Goal: Task Accomplishment & Management: Manage account settings

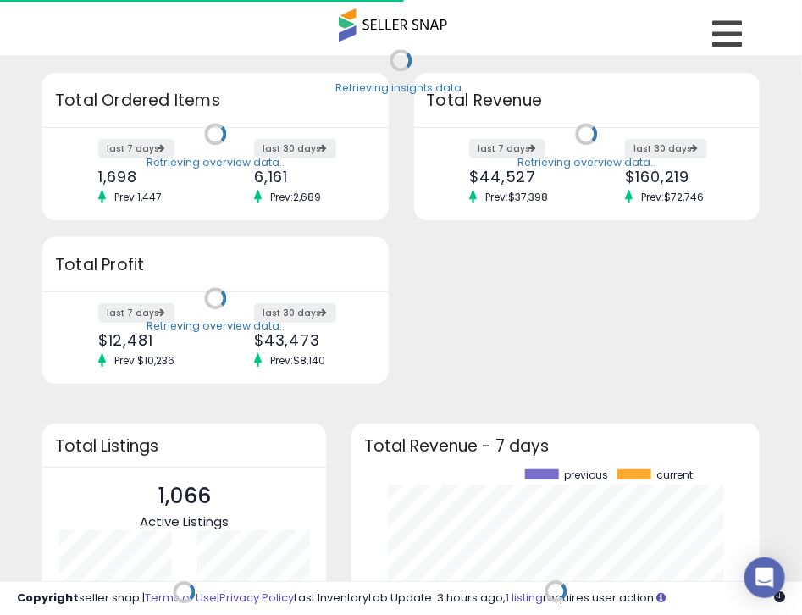
scroll to position [234, 373]
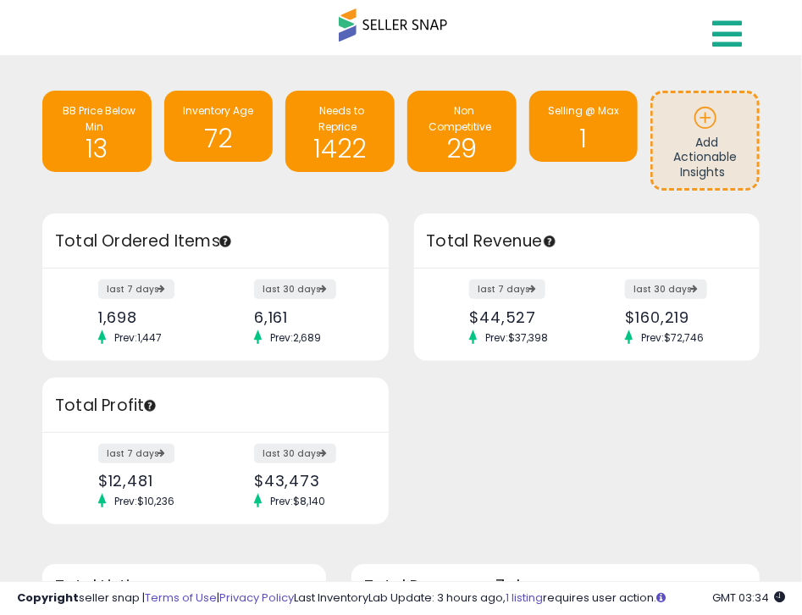
click at [717, 30] on icon at bounding box center [727, 34] width 30 height 34
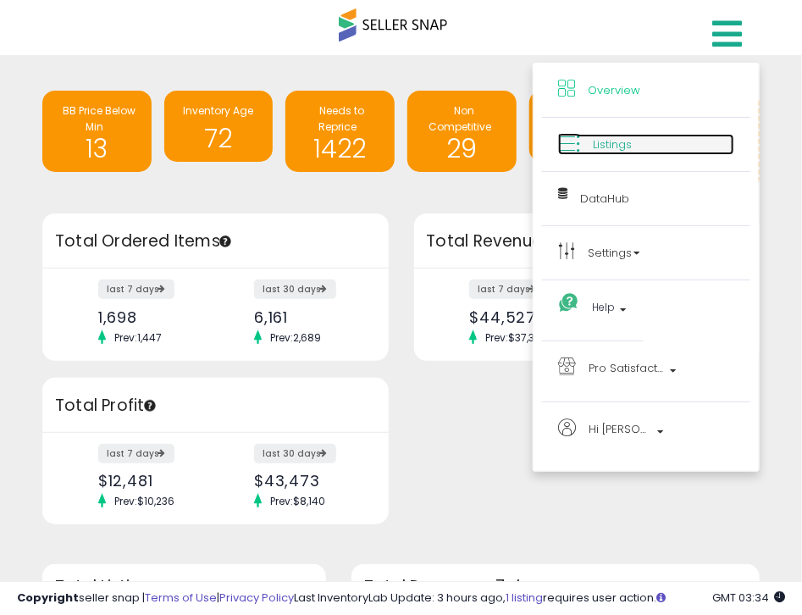
click at [624, 146] on span "Listings" at bounding box center [612, 144] width 39 height 16
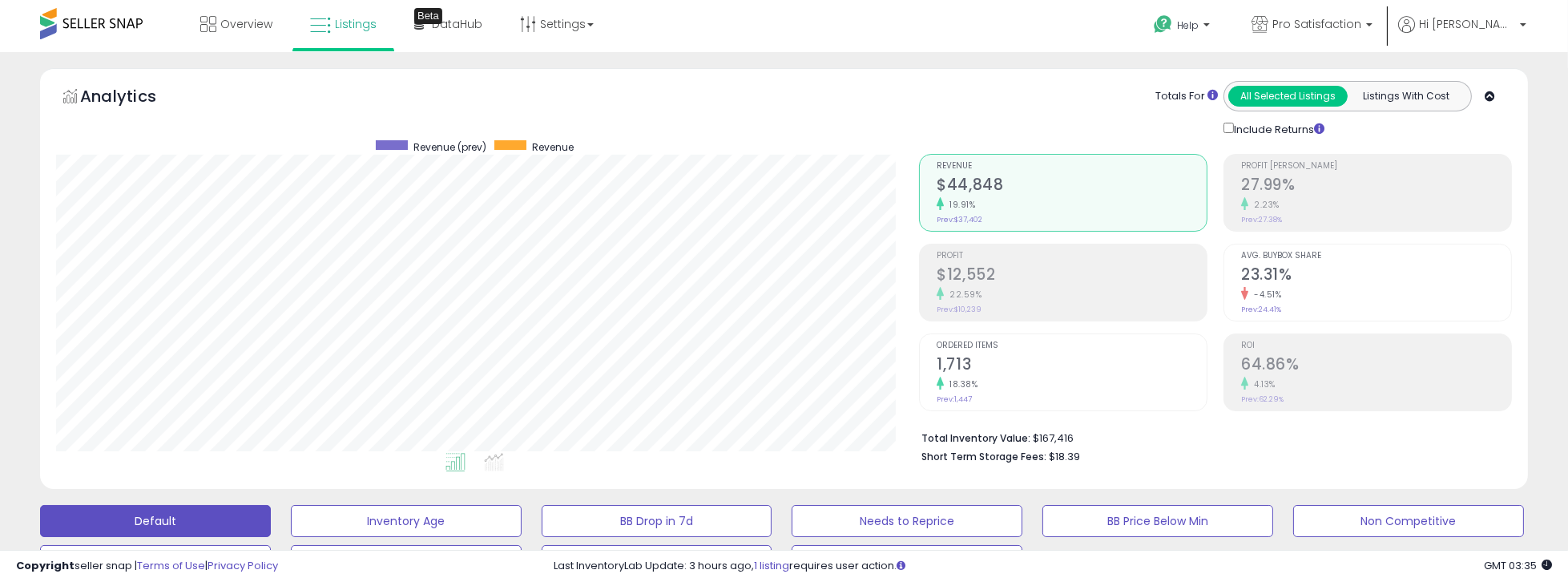
drag, startPoint x: 24, startPoint y: 432, endPoint x: 45, endPoint y: 82, distance: 350.6
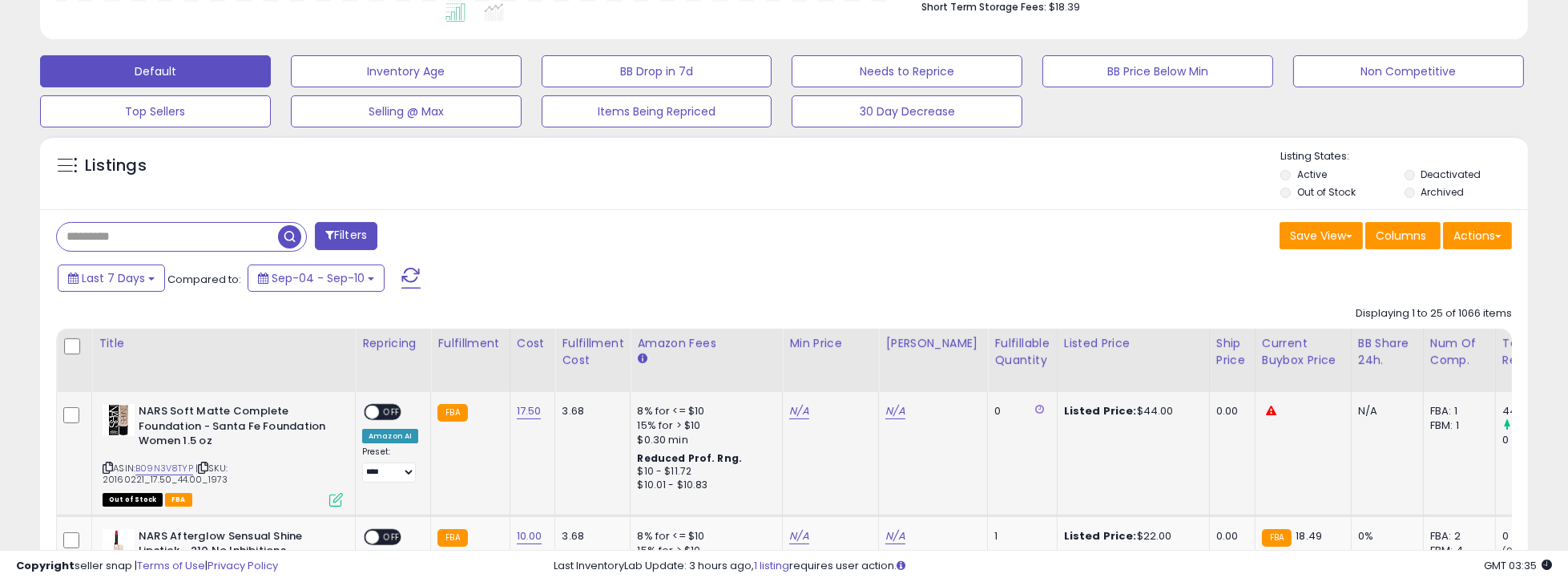
scroll to position [549, 0]
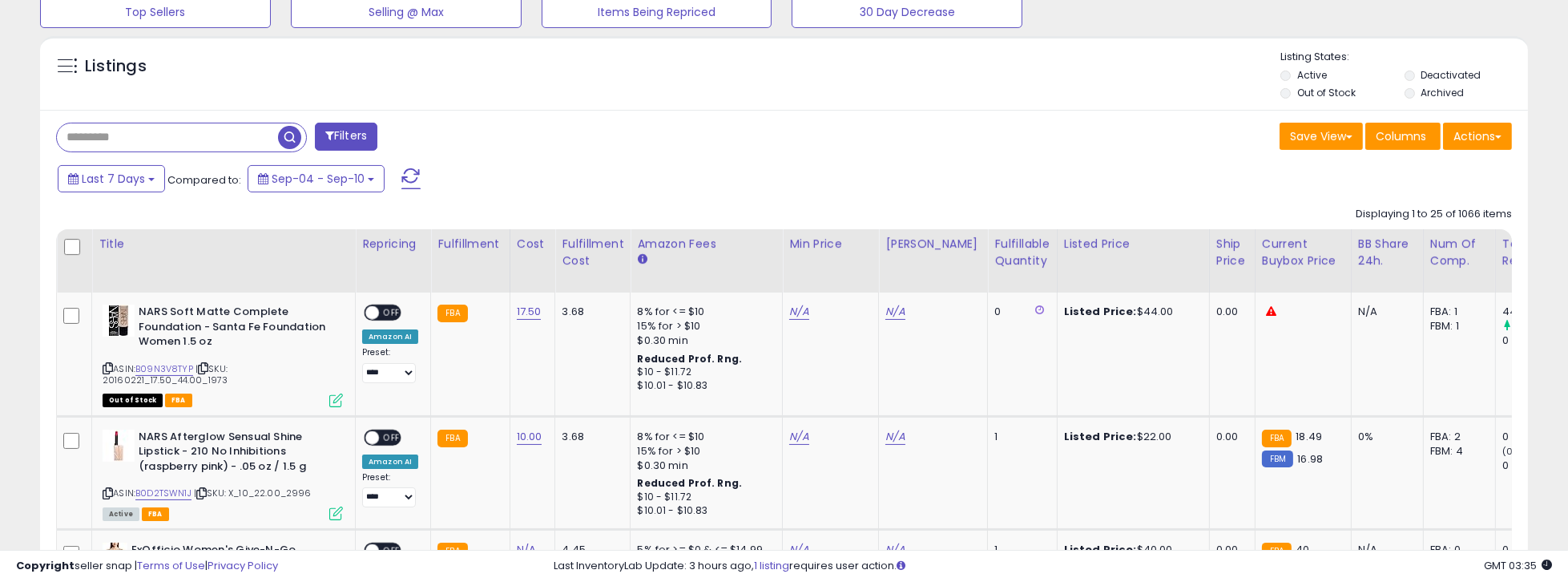
click at [152, 133] on input "text" at bounding box center [167, 137] width 221 height 28
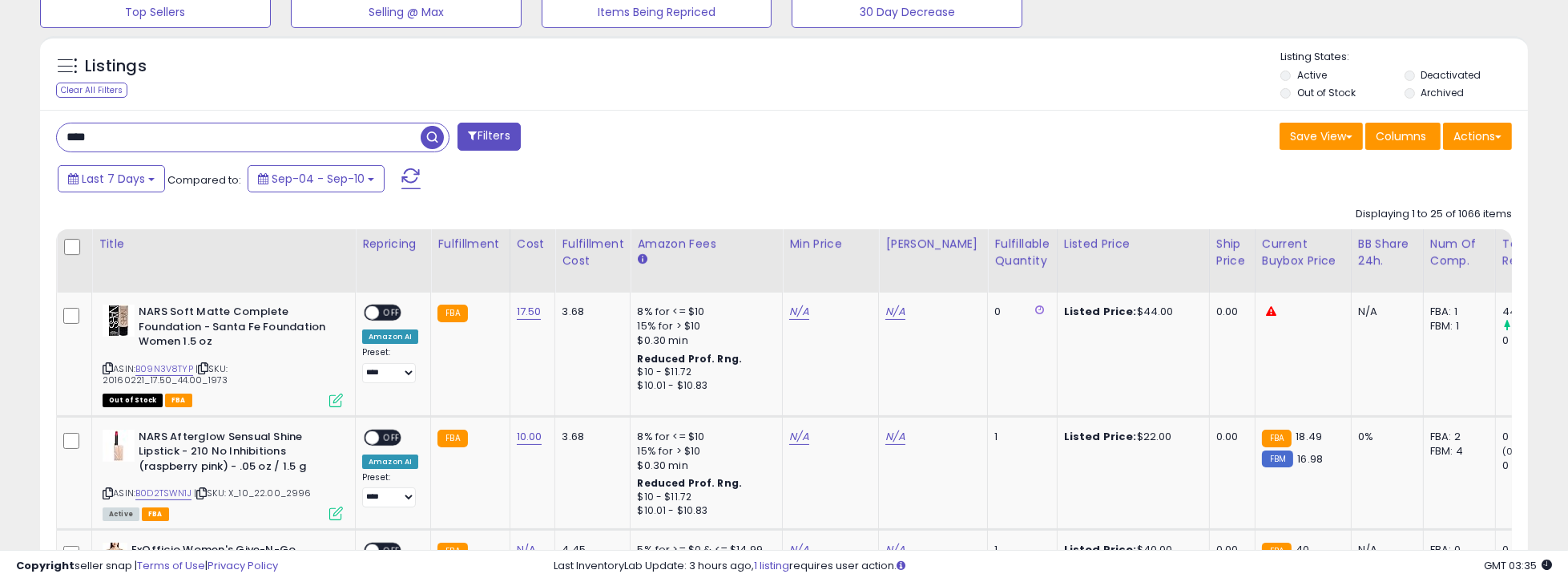
type input "****"
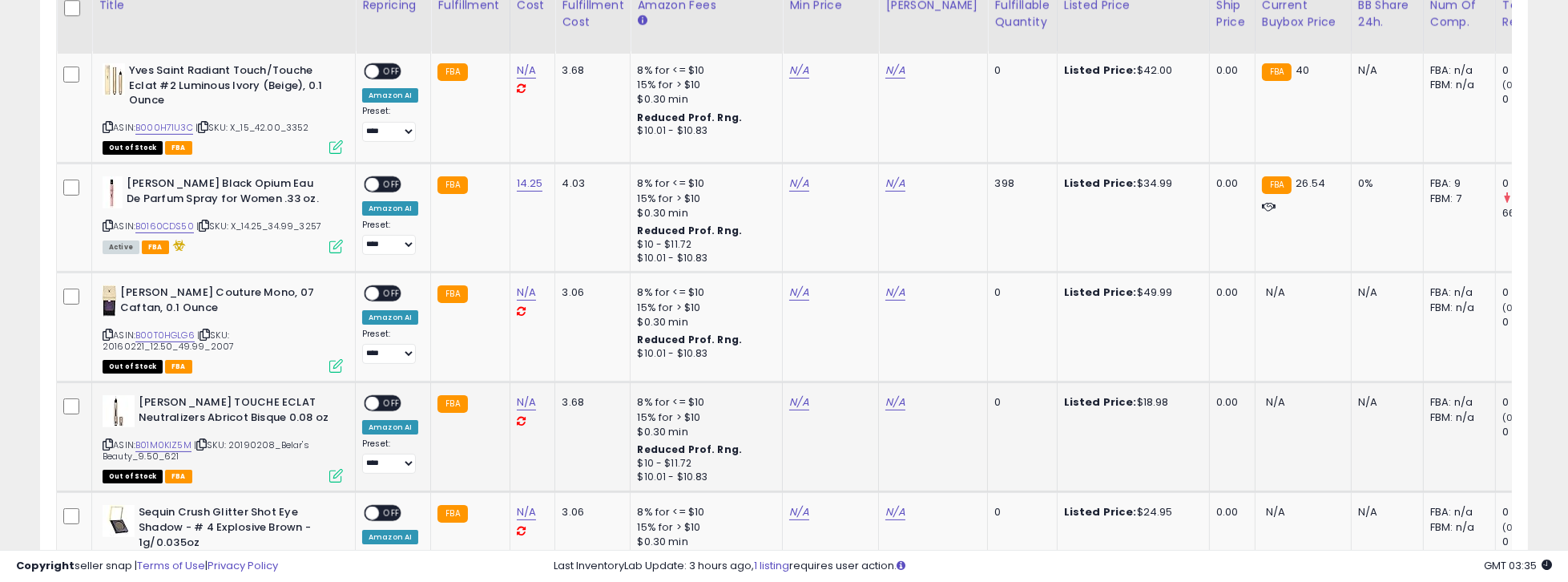
scroll to position [770, 0]
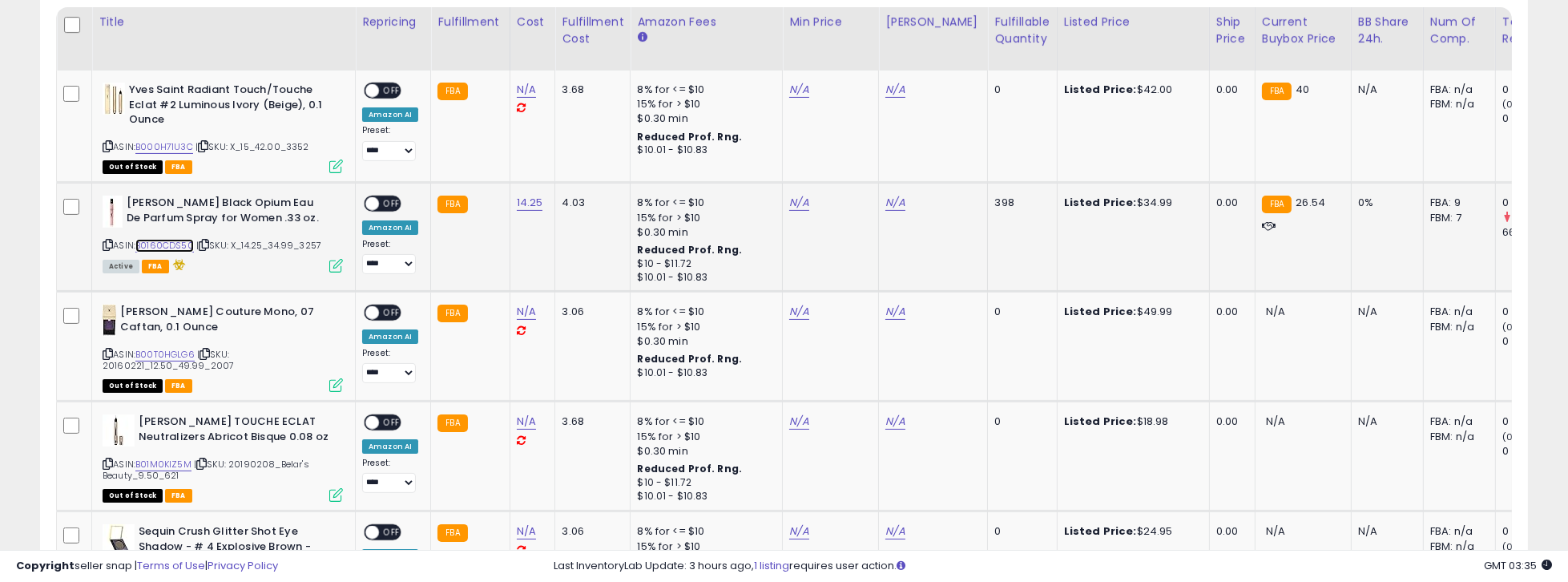
click at [157, 240] on link "B0160CDS50" at bounding box center [165, 245] width 59 height 13
click at [765, 204] on link "N/A" at bounding box center [799, 203] width 19 height 16
type input "**"
drag, startPoint x: 851, startPoint y: 160, endPoint x: 752, endPoint y: 130, distance: 103.4
click at [765, 160] on button "submit" at bounding box center [837, 164] width 27 height 24
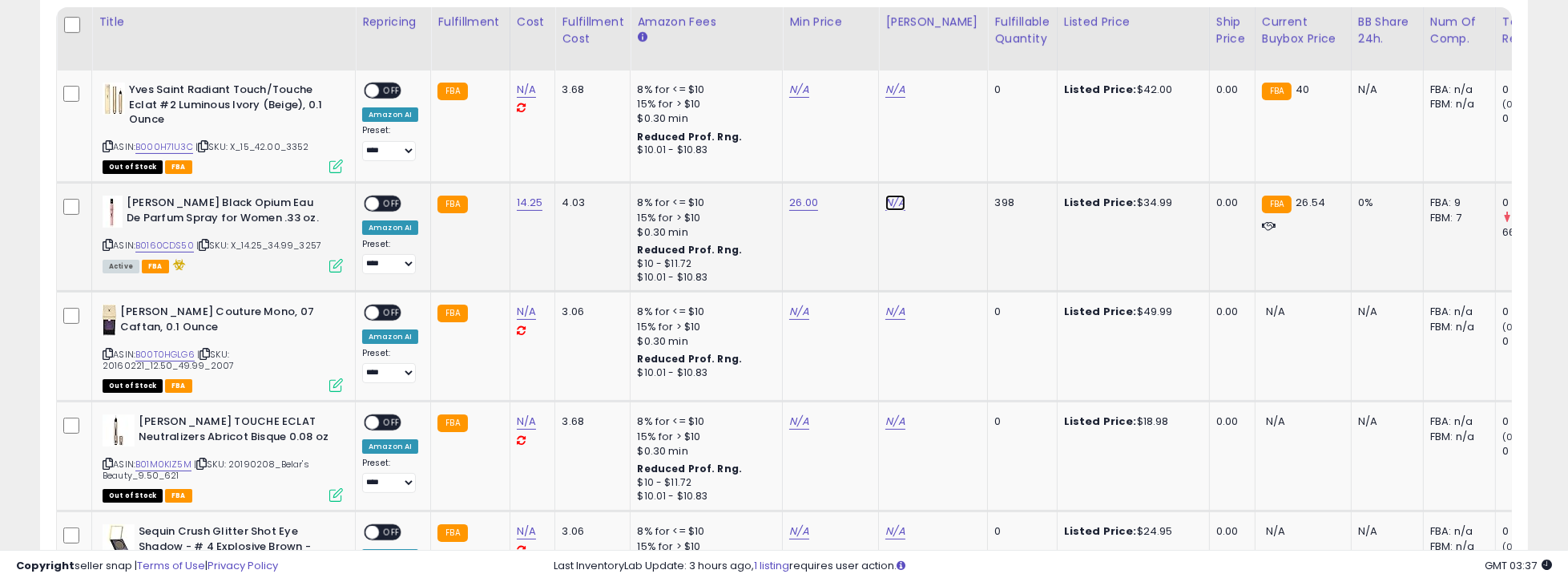
click at [765, 203] on link "N/A" at bounding box center [894, 203] width 19 height 16
drag, startPoint x: 844, startPoint y: 160, endPoint x: 734, endPoint y: 165, distance: 110.1
type input "*****"
click at [765, 159] on icon "submit" at bounding box center [934, 164] width 9 height 9
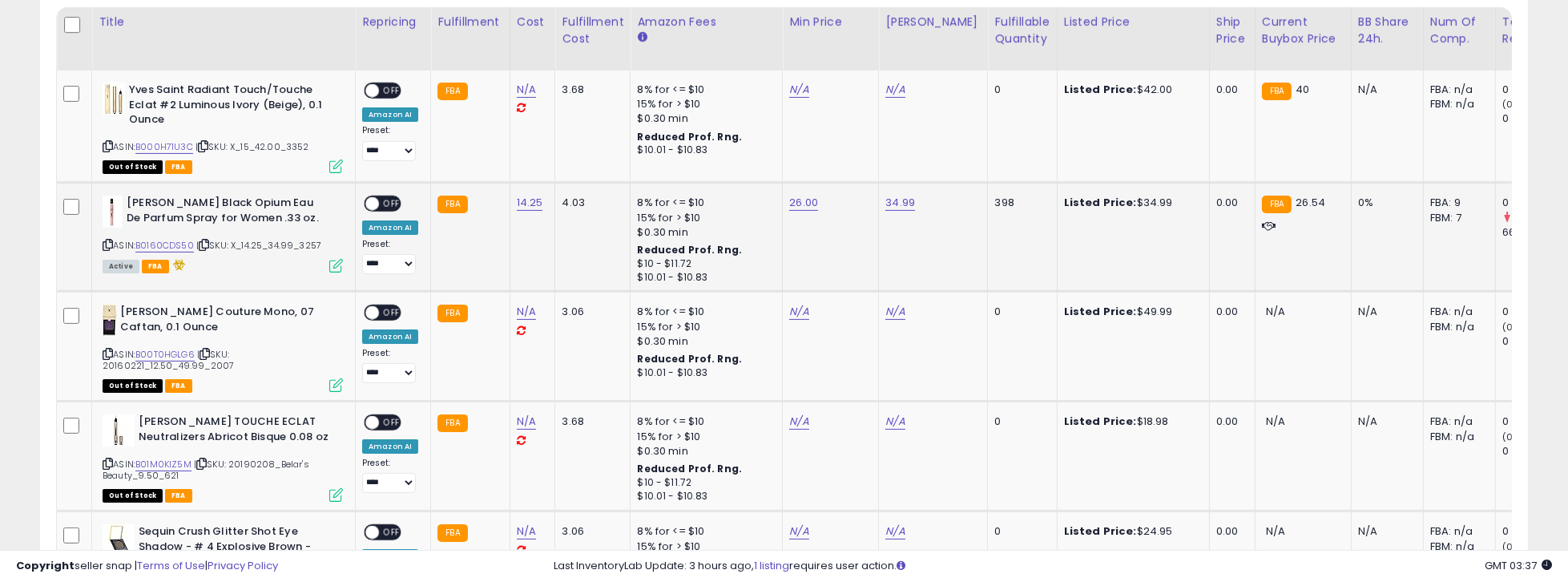
click at [369, 205] on span at bounding box center [372, 203] width 13 height 13
click at [765, 35] on div "Fulfillable Quantity" at bounding box center [1022, 30] width 55 height 34
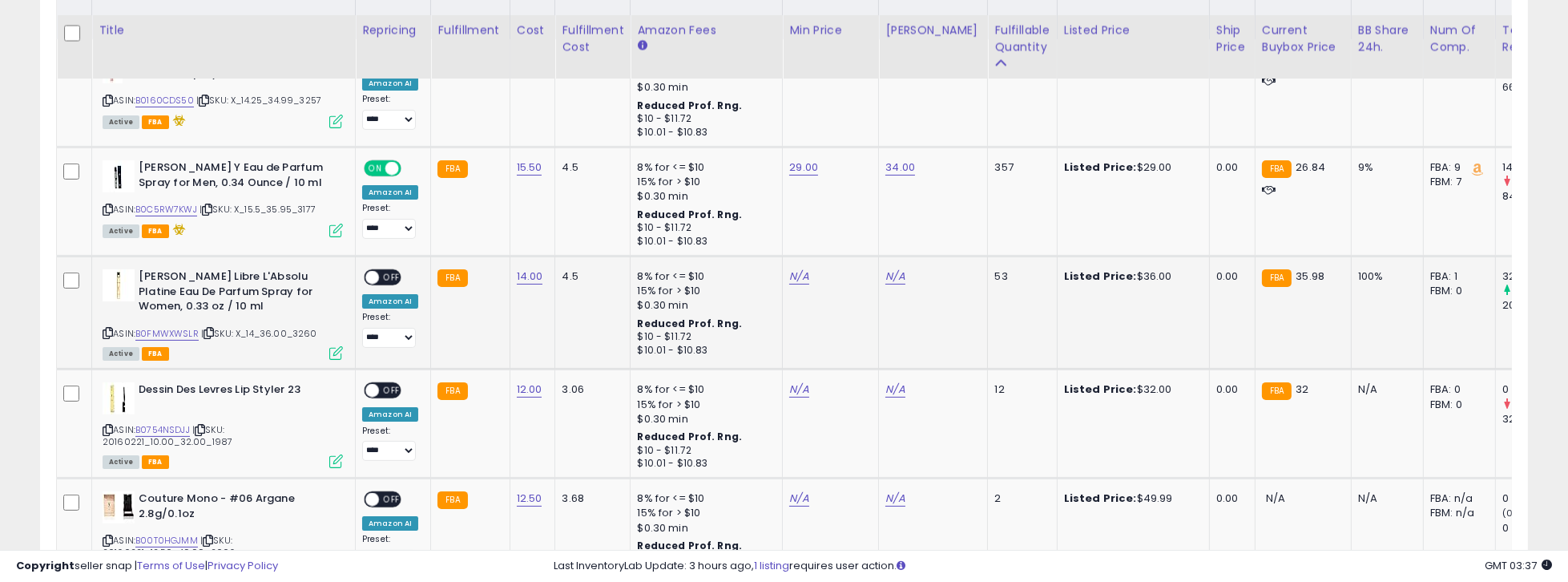
scroll to position [817, 0]
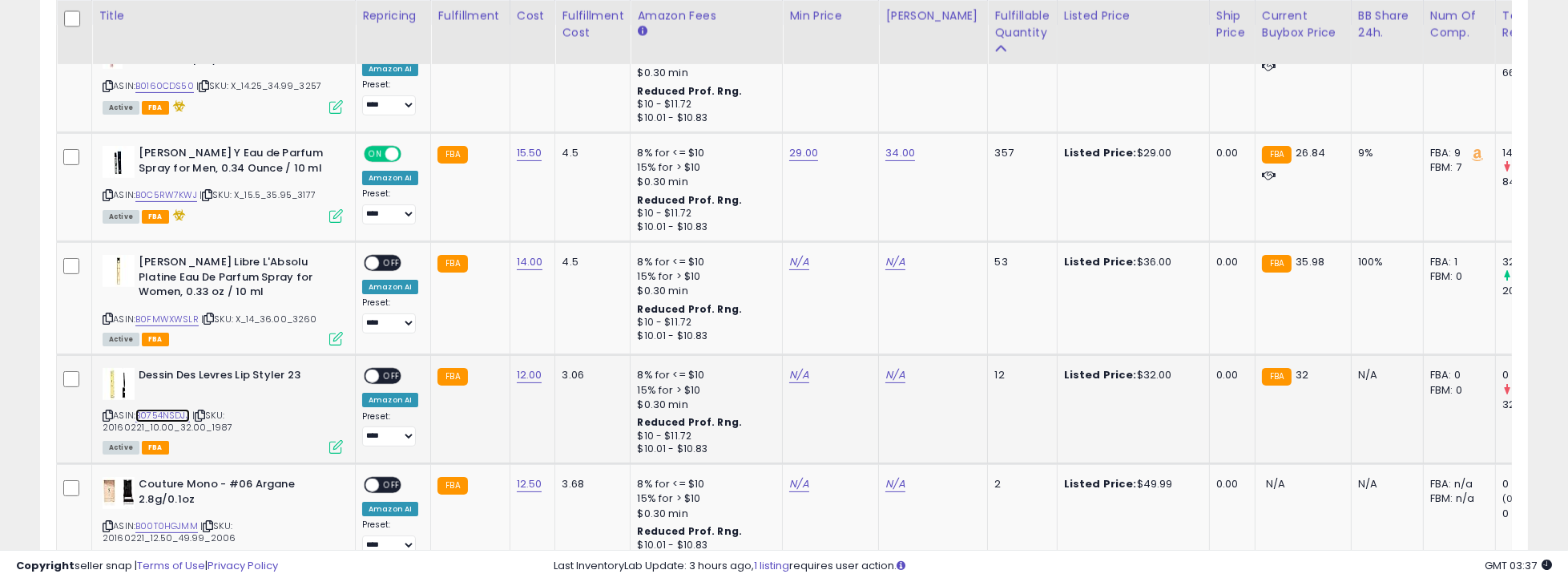
click at [173, 420] on link "B0754NSDJJ" at bounding box center [163, 415] width 55 height 13
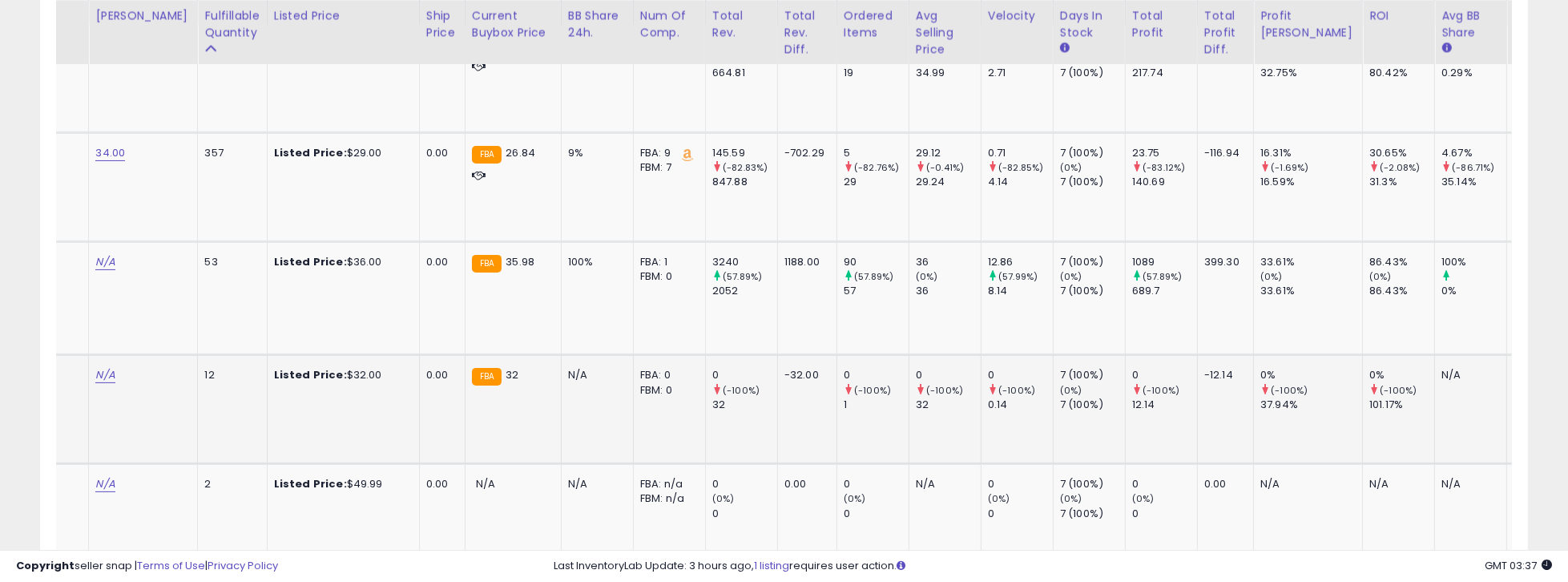
scroll to position [0, 796]
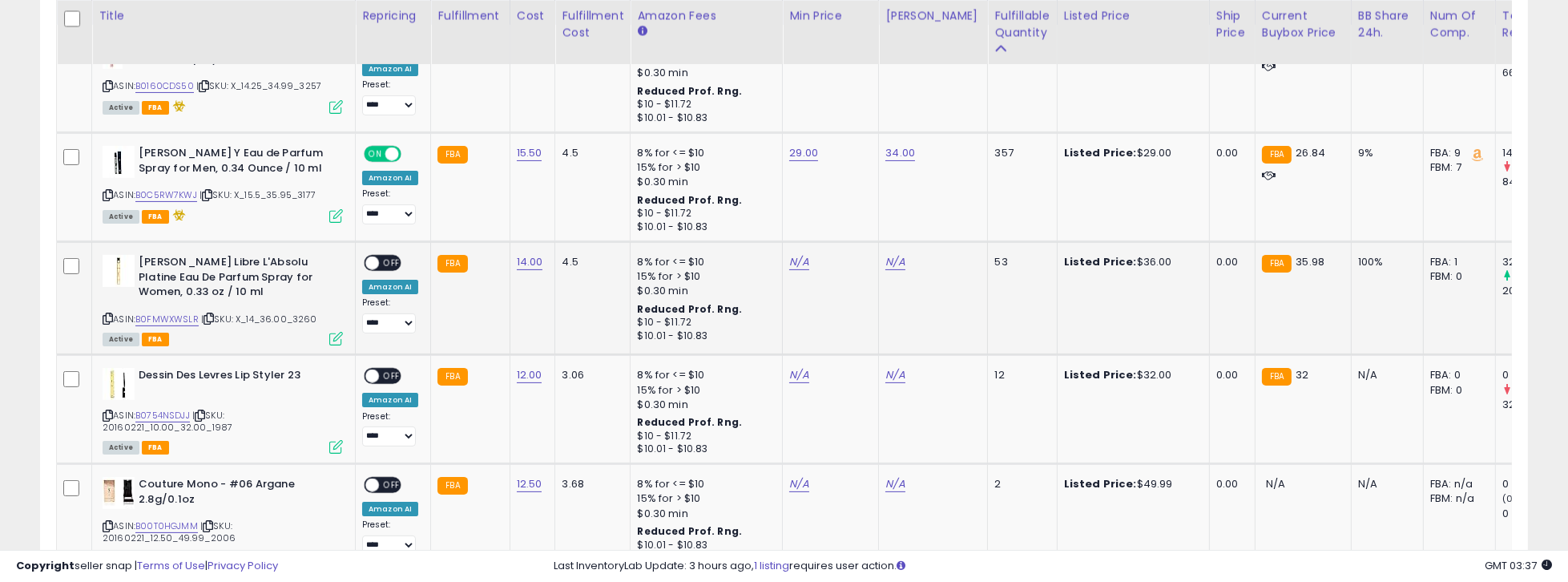
drag, startPoint x: 1294, startPoint y: 412, endPoint x: 569, endPoint y: 354, distance: 727.3
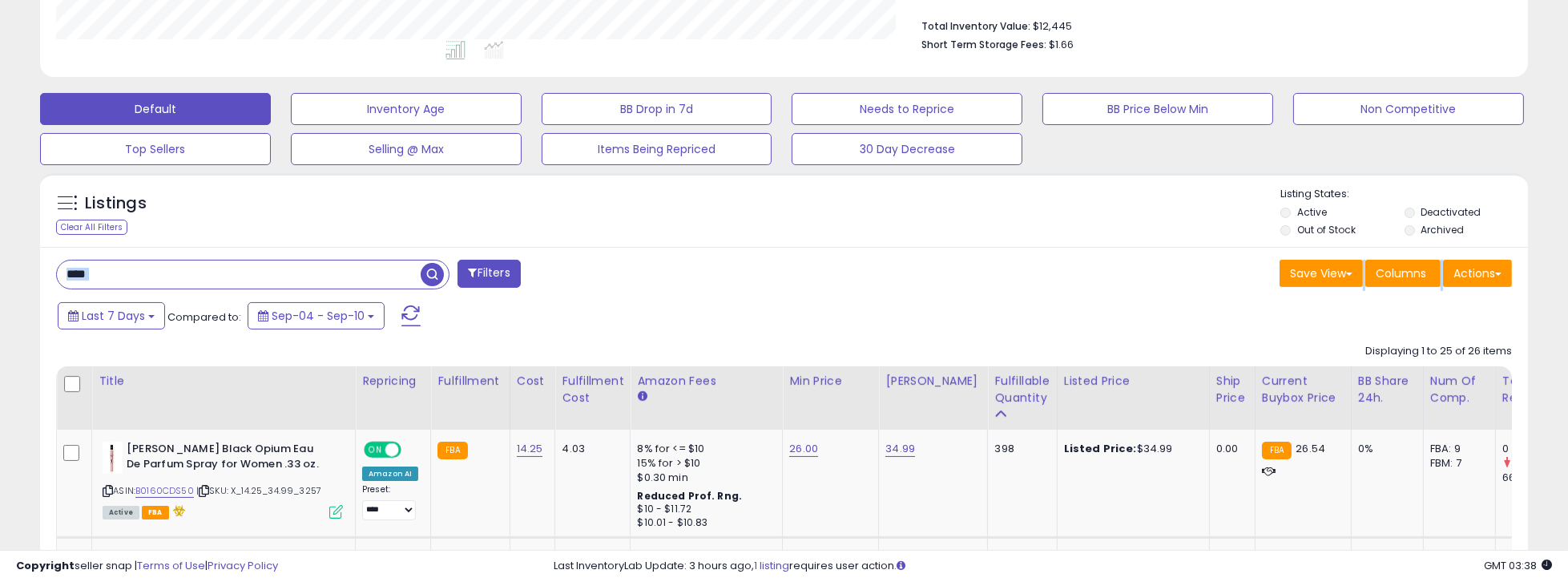
click at [312, 274] on input "****" at bounding box center [238, 274] width 363 height 28
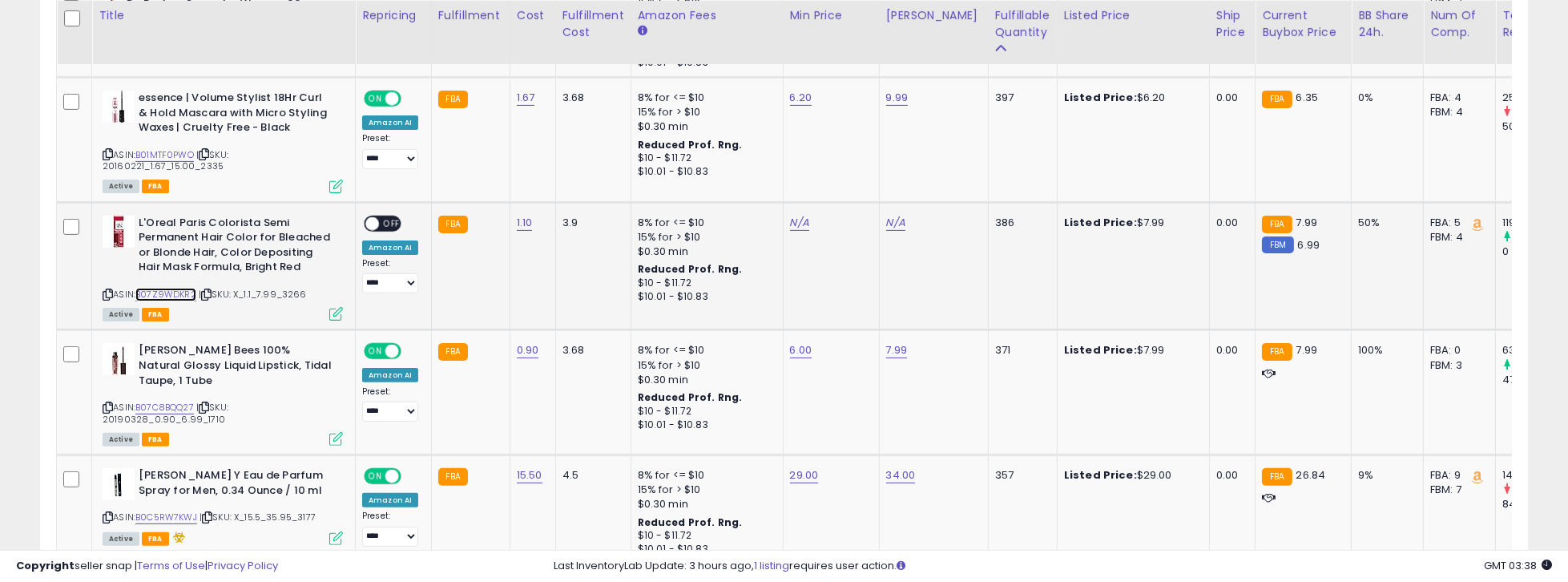
click at [157, 291] on link "B07Z9WDKR2" at bounding box center [166, 294] width 61 height 13
drag, startPoint x: 947, startPoint y: 278, endPoint x: 902, endPoint y: 278, distance: 45.0
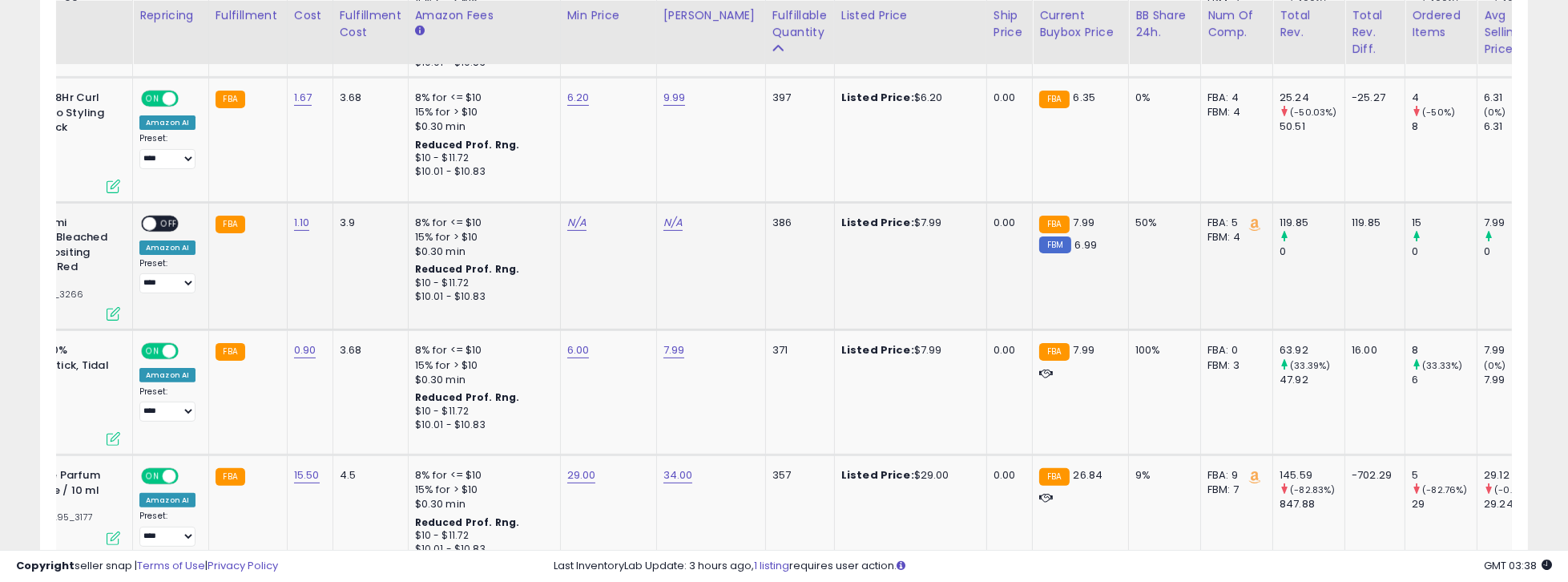
drag, startPoint x: 755, startPoint y: 258, endPoint x: 816, endPoint y: 233, distance: 65.9
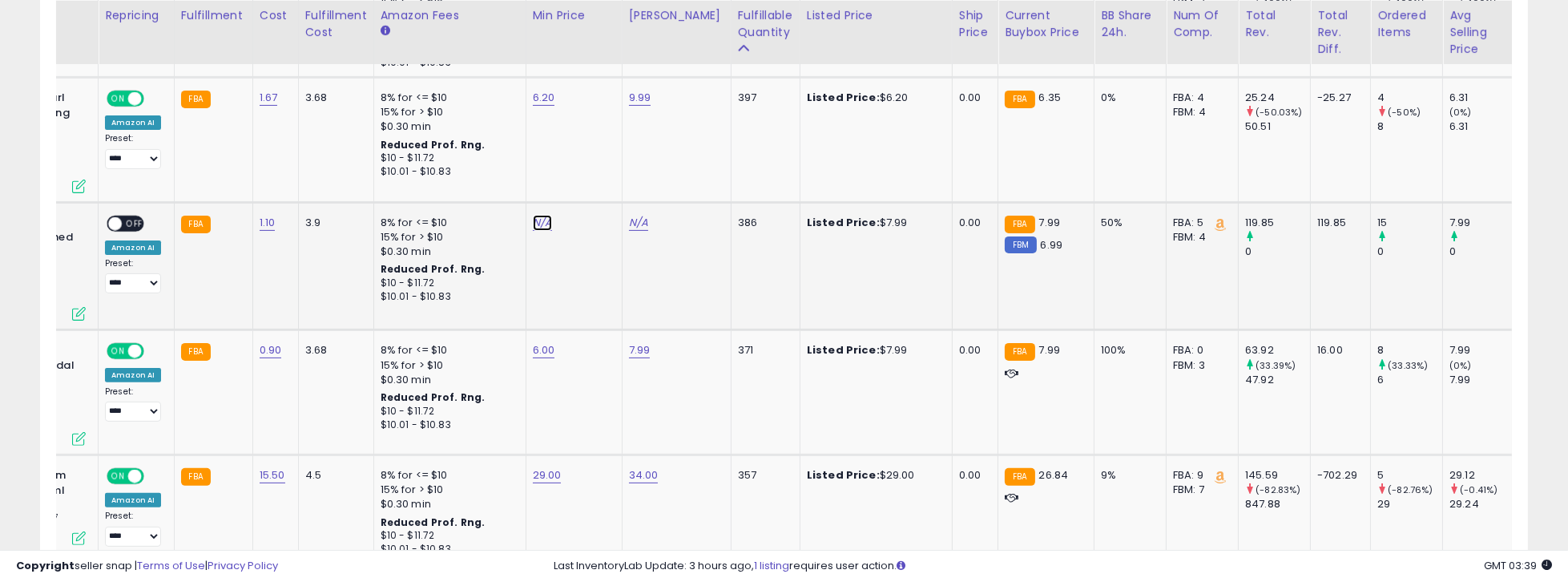
click at [536, 226] on link "N/A" at bounding box center [542, 222] width 19 height 16
drag, startPoint x: 488, startPoint y: 173, endPoint x: 415, endPoint y: 196, distance: 76.5
click at [411, 190] on div "****" at bounding box center [525, 185] width 231 height 43
type input "***"
click at [588, 183] on icon "submit" at bounding box center [583, 183] width 9 height 9
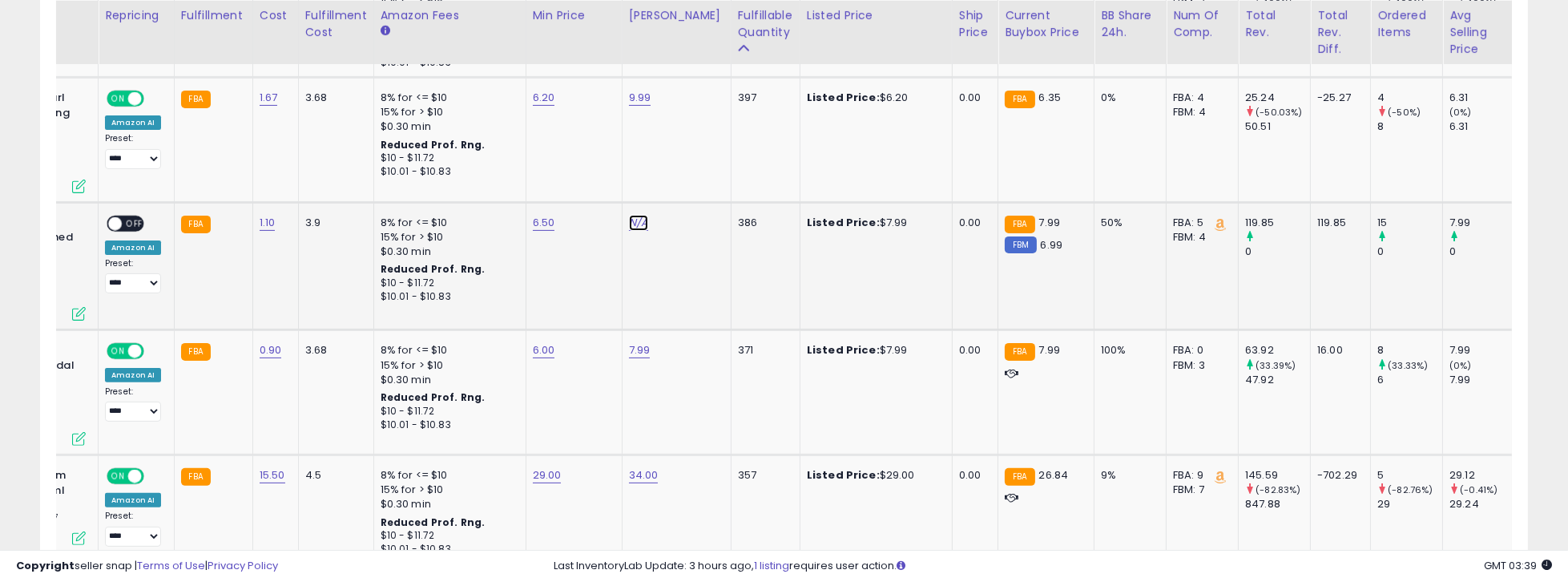
click at [632, 222] on link "N/A" at bounding box center [639, 222] width 19 height 16
type input "****"
click at [684, 180] on icon "submit" at bounding box center [679, 183] width 9 height 9
click at [128, 217] on span "OFF" at bounding box center [134, 223] width 26 height 13
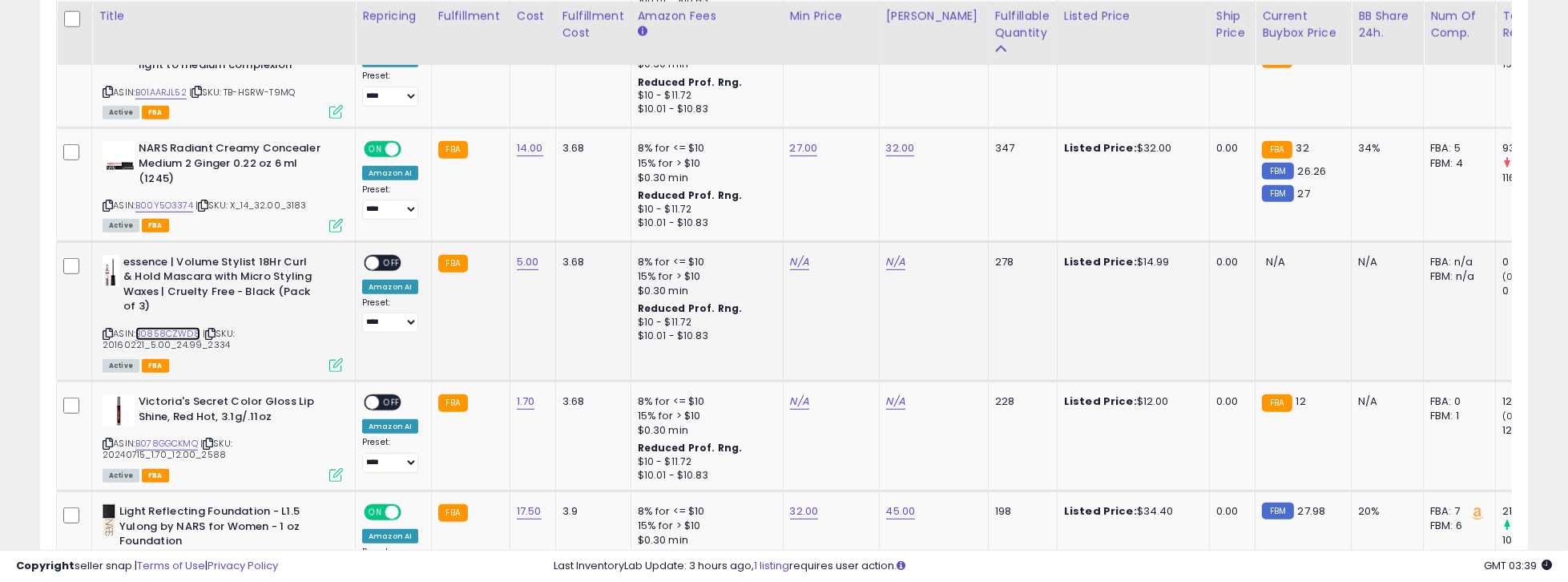
click at [168, 326] on link "B0858CZWD8" at bounding box center [167, 333] width 65 height 13
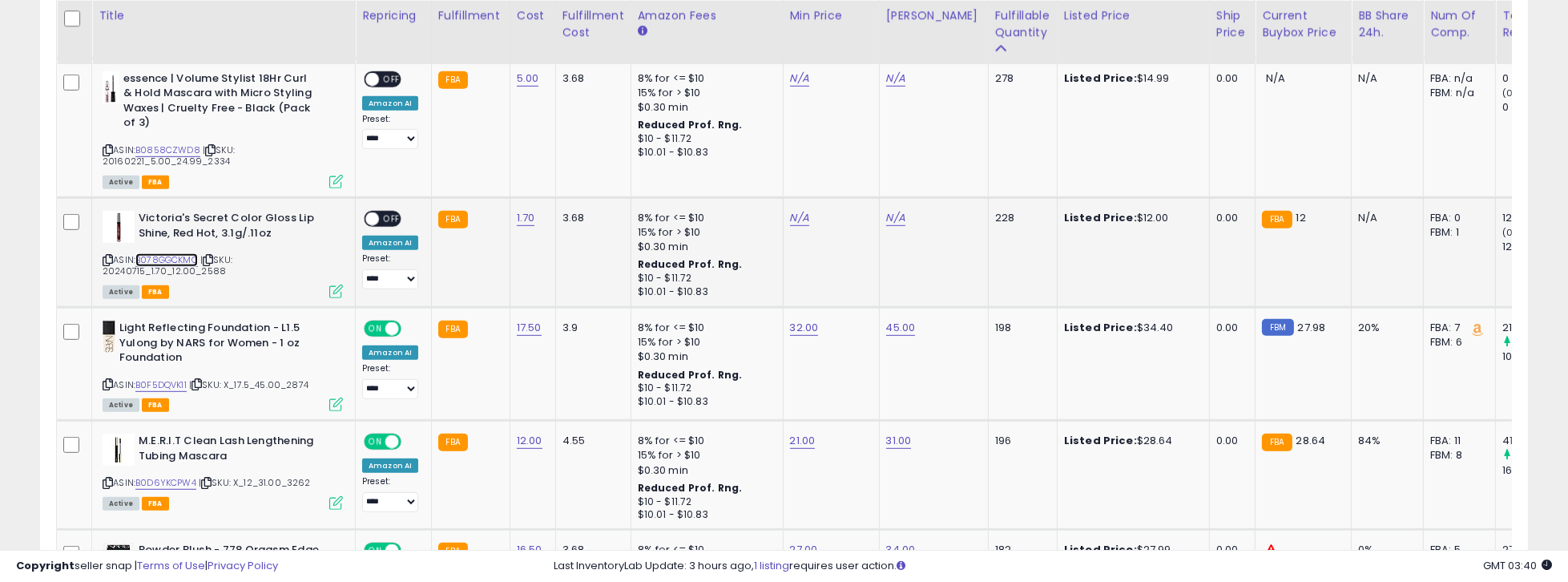
click at [152, 254] on link "B078GGCKMQ" at bounding box center [167, 260] width 62 height 13
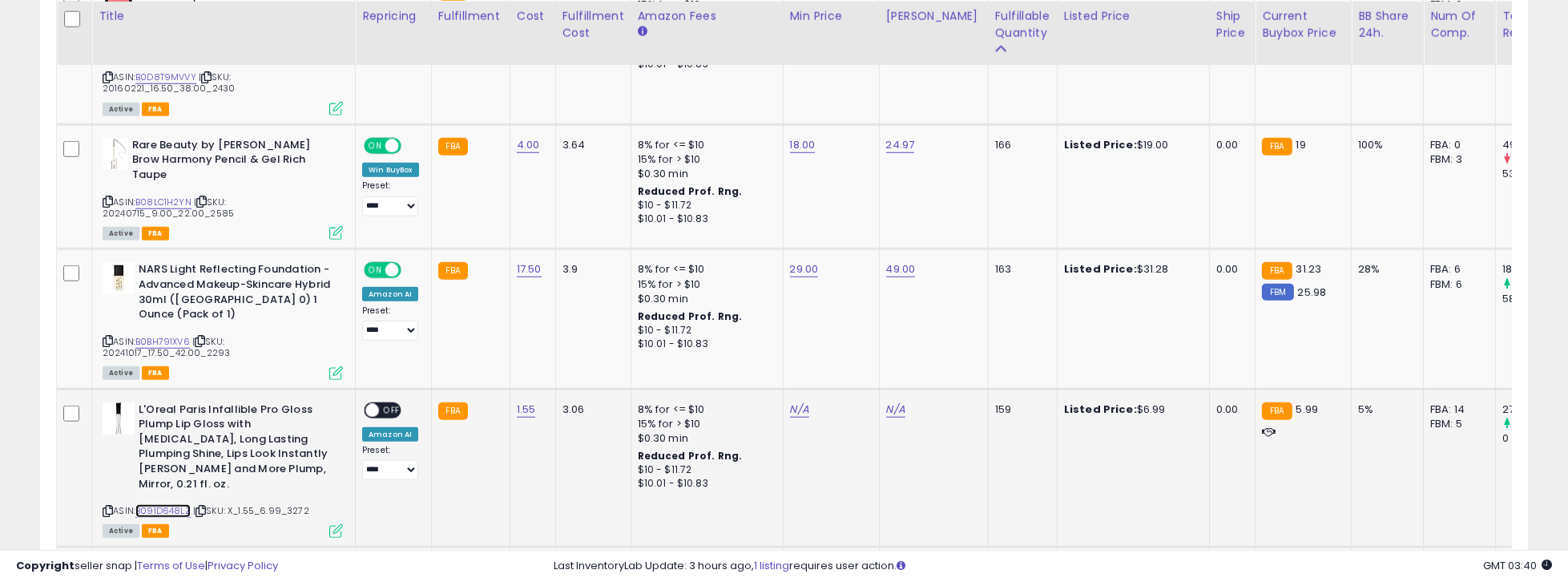
click at [181, 503] on link "B091D648LZ" at bounding box center [163, 510] width 55 height 13
click at [765, 401] on link "N/A" at bounding box center [800, 409] width 19 height 16
type input "****"
click at [765, 326] on button "submit" at bounding box center [840, 328] width 27 height 24
click at [765, 401] on link "N/A" at bounding box center [895, 409] width 19 height 16
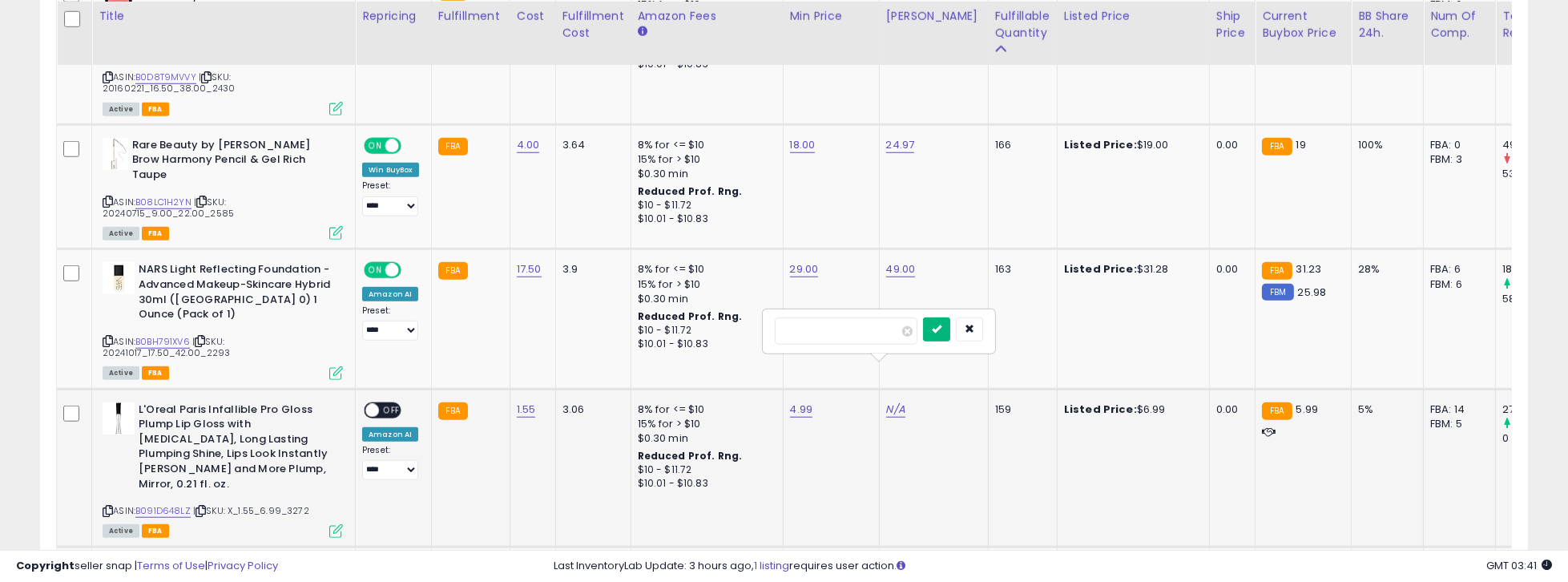
type input "****"
drag, startPoint x: 968, startPoint y: 321, endPoint x: 955, endPoint y: 323, distance: 13.2
click at [765, 321] on button "submit" at bounding box center [936, 328] width 27 height 24
click at [379, 403] on span "OFF" at bounding box center [391, 410] width 26 height 13
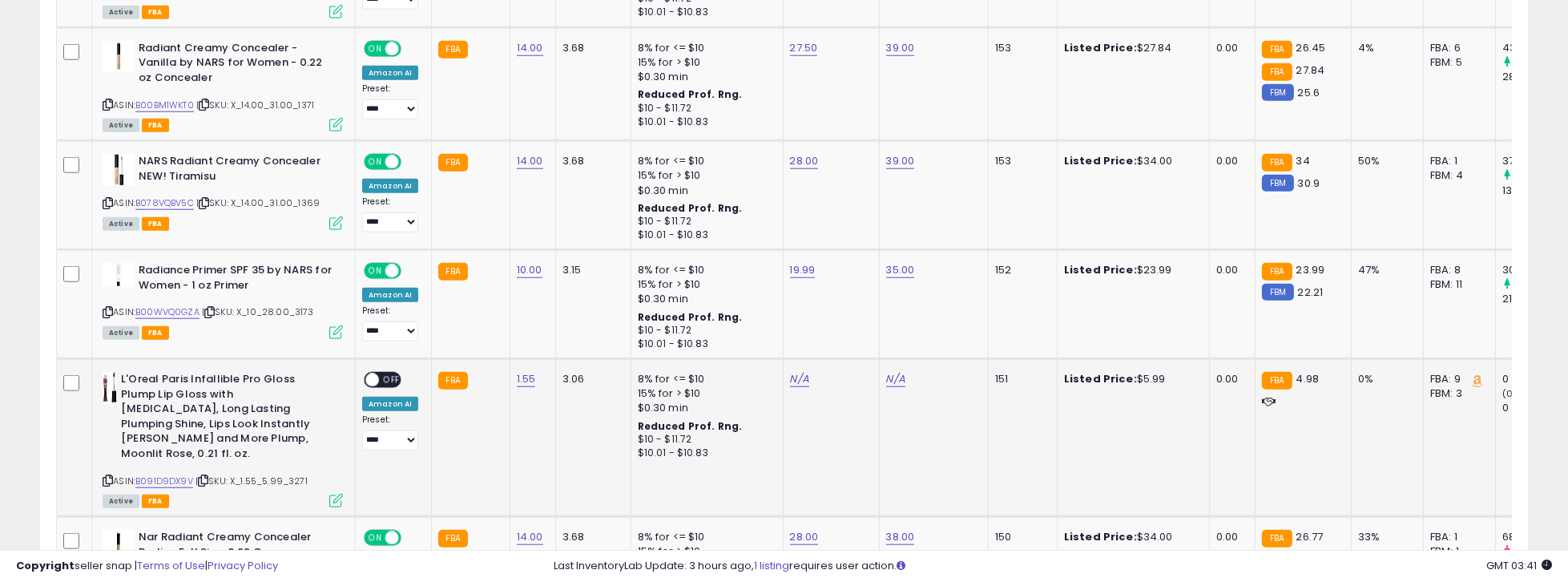
scroll to position [3197, 0]
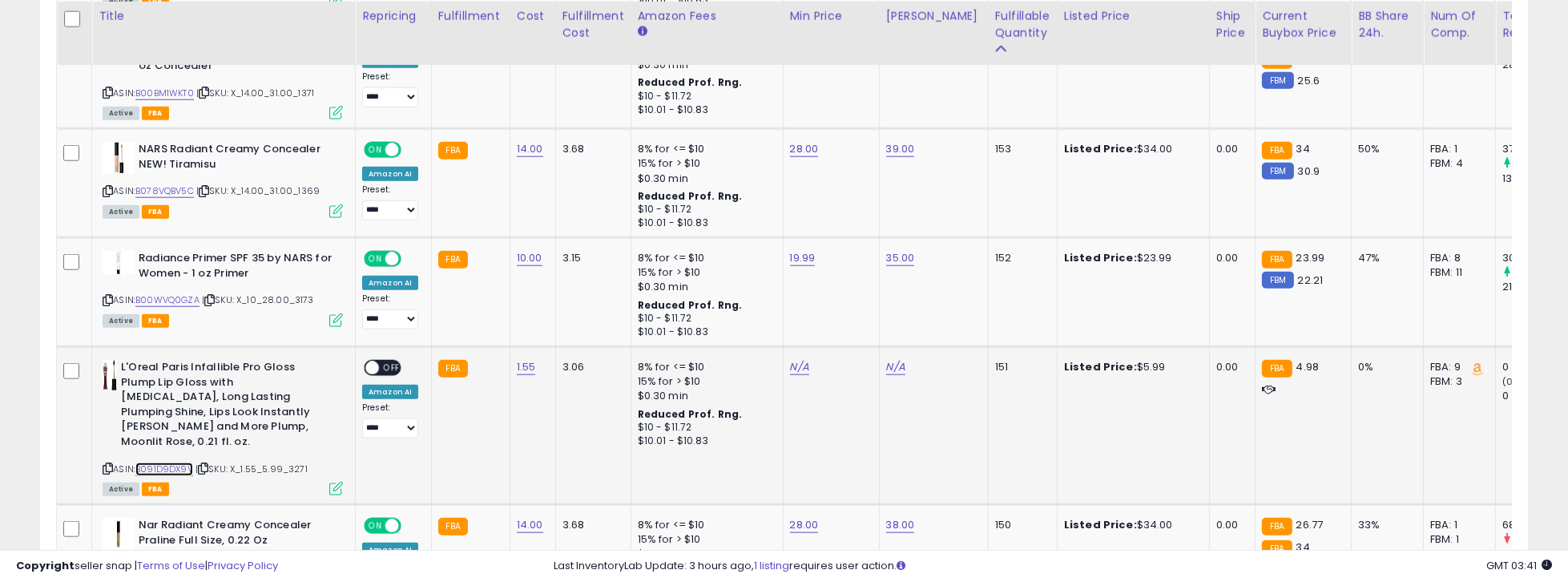
click at [171, 462] on link "B091D9DX9V" at bounding box center [164, 468] width 58 height 13
click at [765, 347] on td "N/A" at bounding box center [831, 426] width 97 height 158
click at [765, 359] on link "N/A" at bounding box center [800, 366] width 19 height 16
type input "****"
click at [765, 273] on icon "submit" at bounding box center [840, 271] width 9 height 9
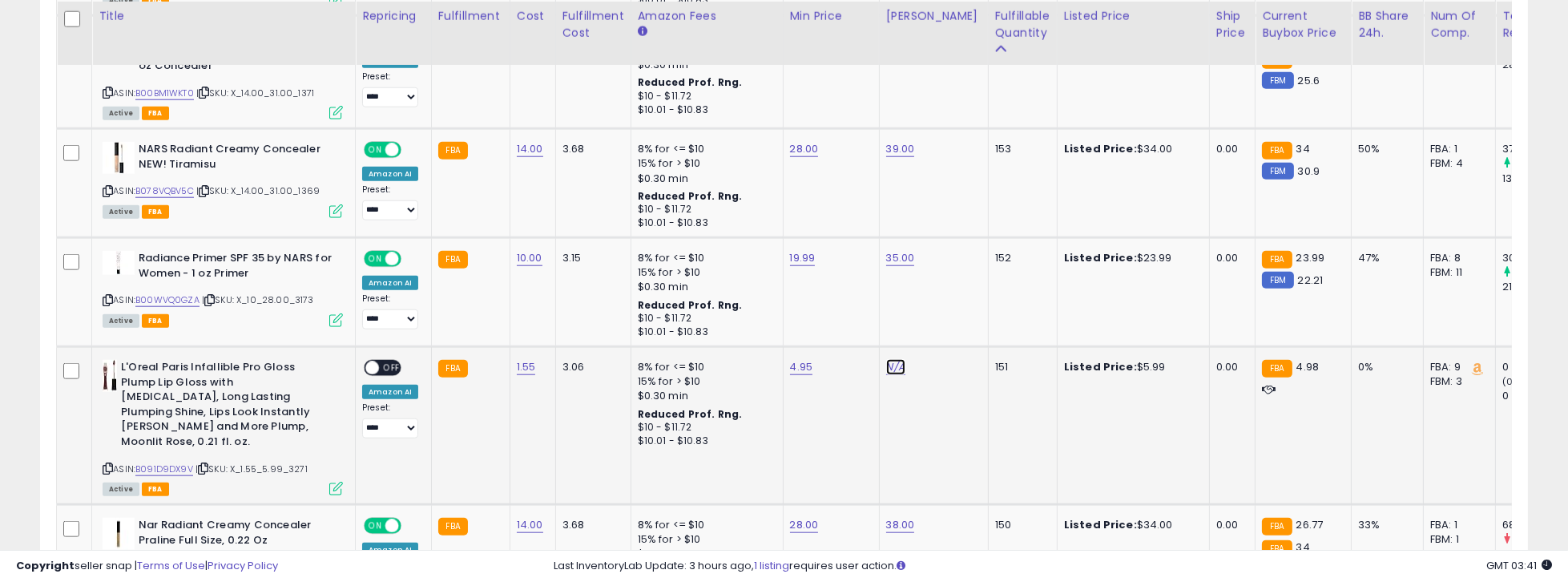
click at [765, 359] on link "N/A" at bounding box center [895, 366] width 19 height 16
type input "****"
click at [765, 264] on button "submit" at bounding box center [936, 271] width 27 height 24
click at [373, 362] on span at bounding box center [372, 368] width 13 height 13
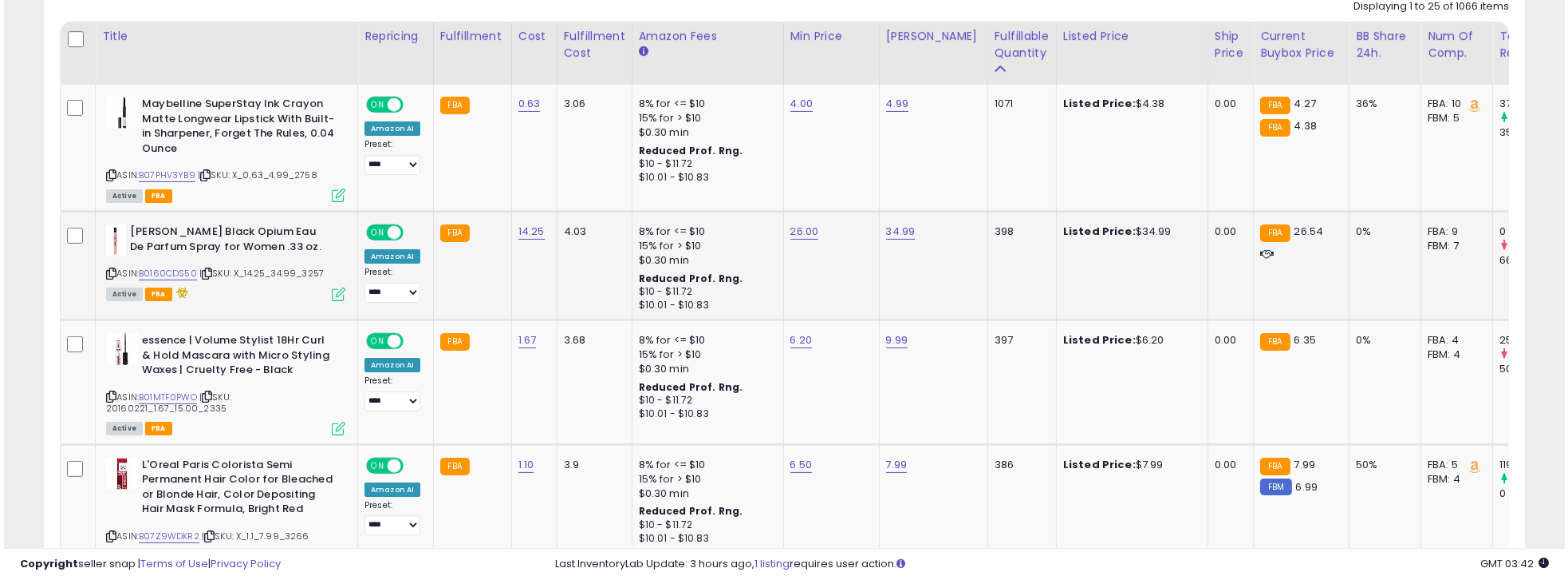
scroll to position [342, 0]
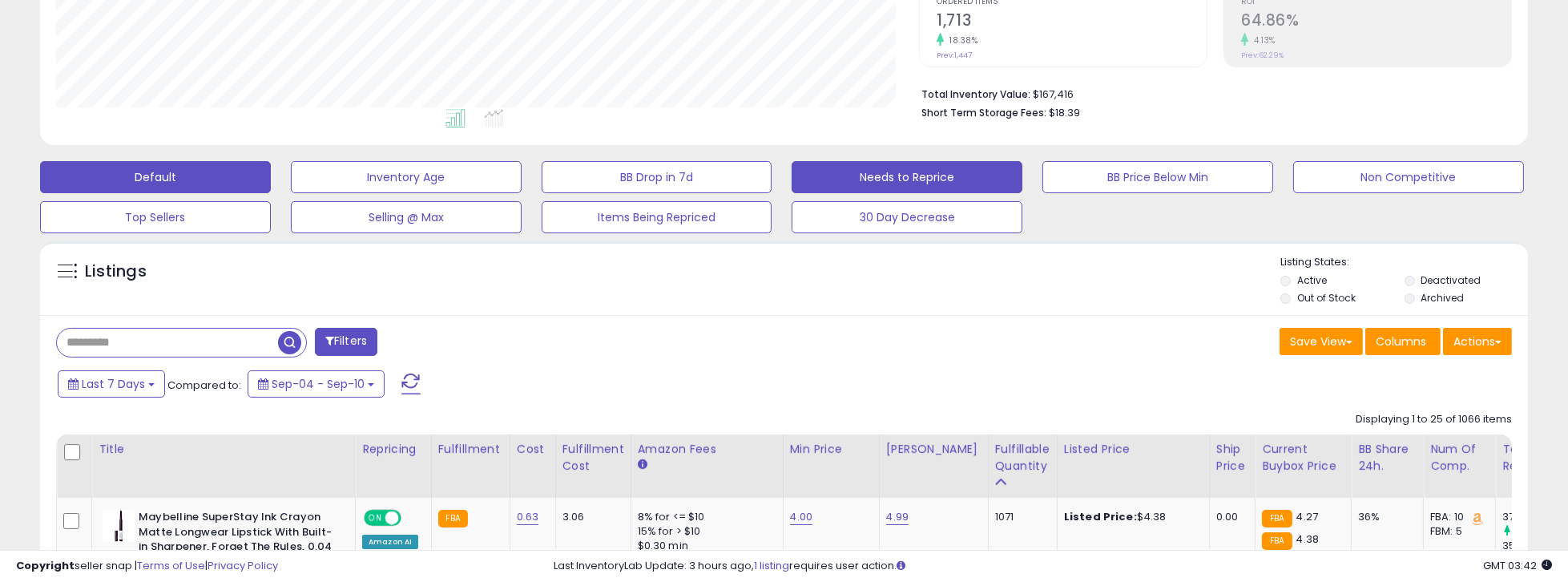
click at [765, 163] on button "Needs to Reprice" at bounding box center [907, 177] width 231 height 32
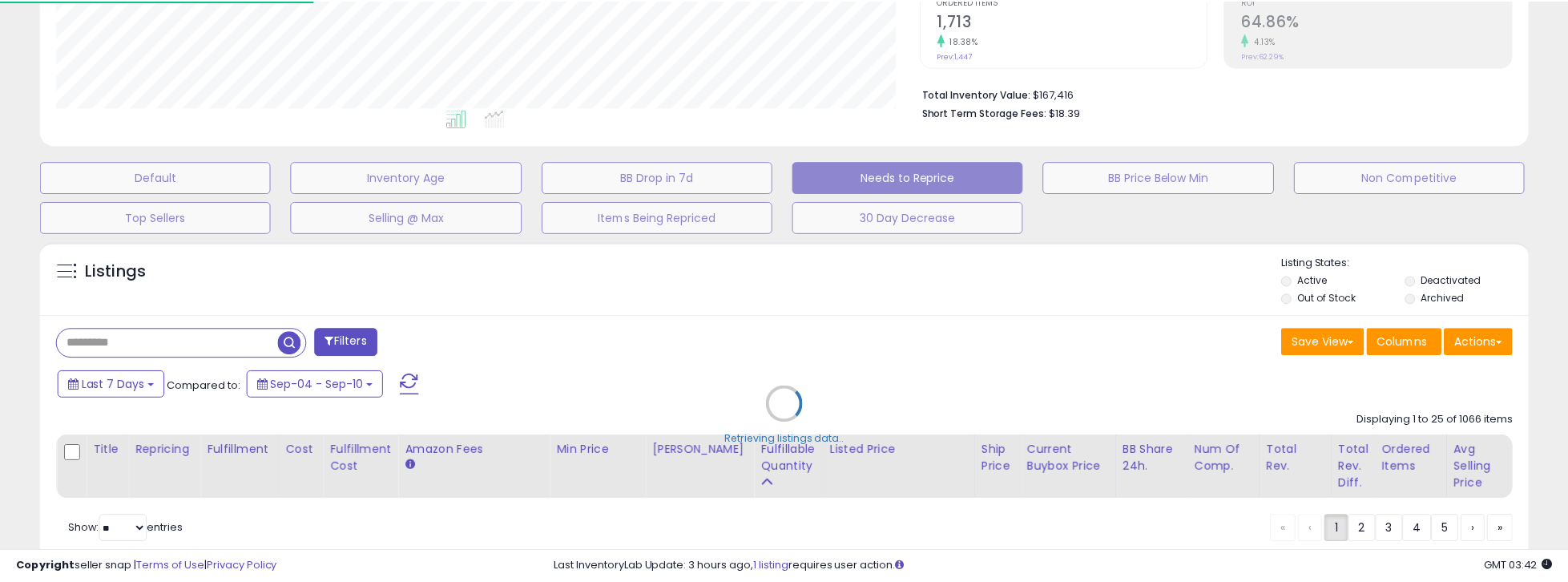
scroll to position [327, 867]
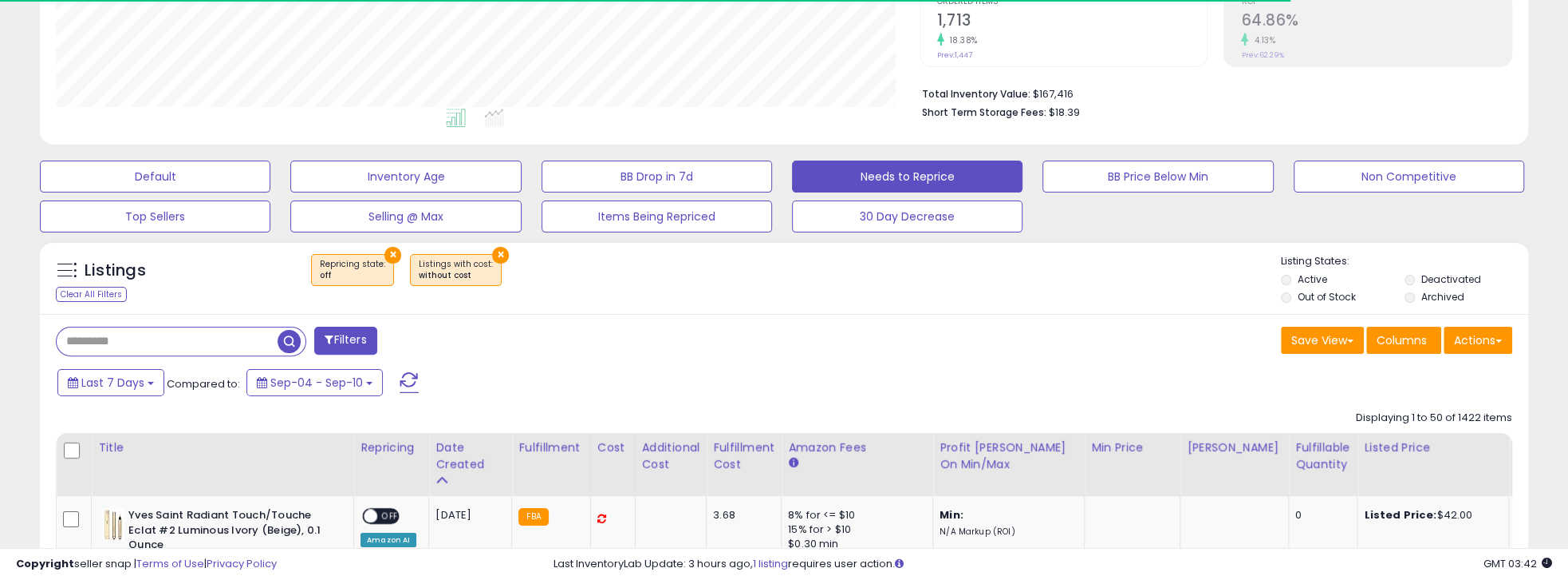
select select "**"
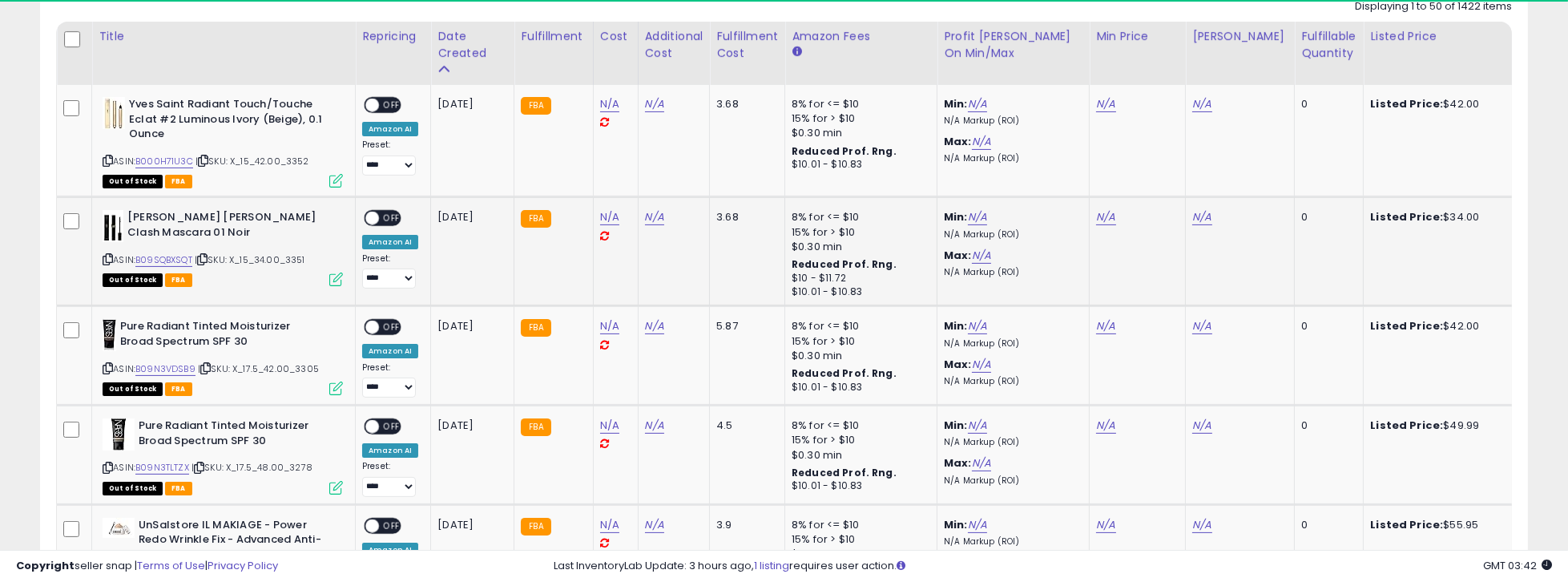
scroll to position [327, 863]
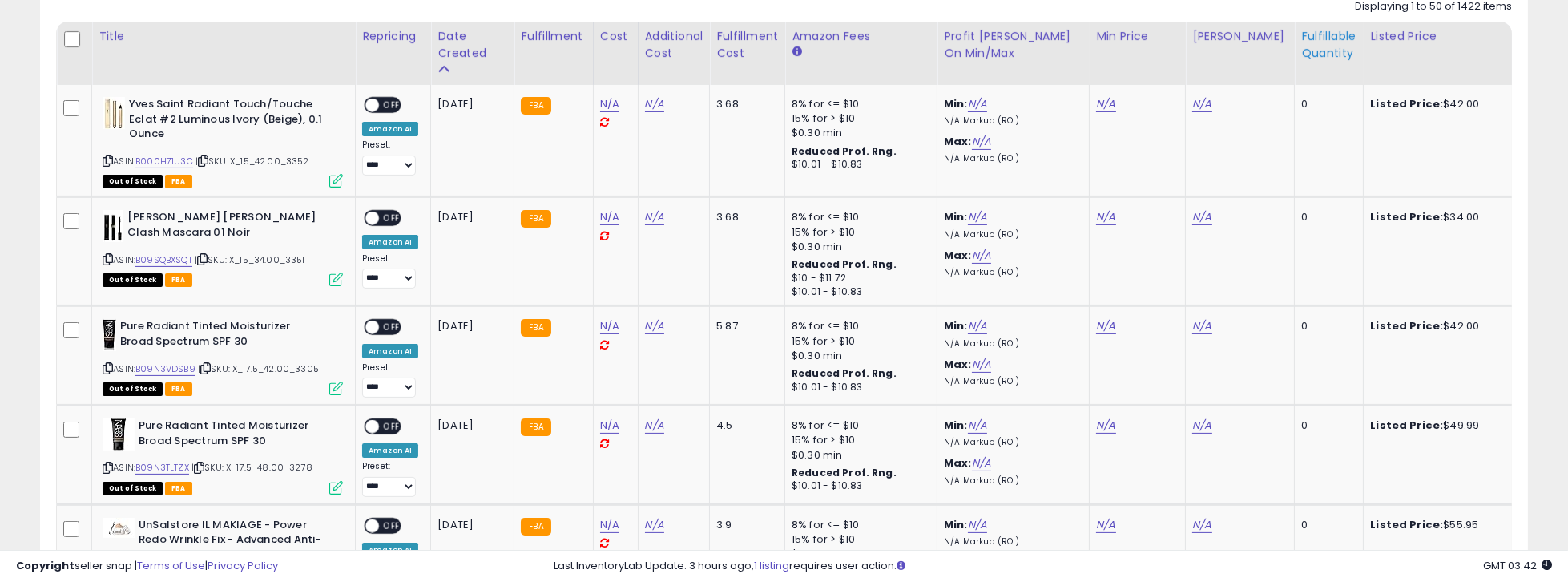
click at [765, 55] on div "Fulfillable Quantity" at bounding box center [1329, 45] width 55 height 34
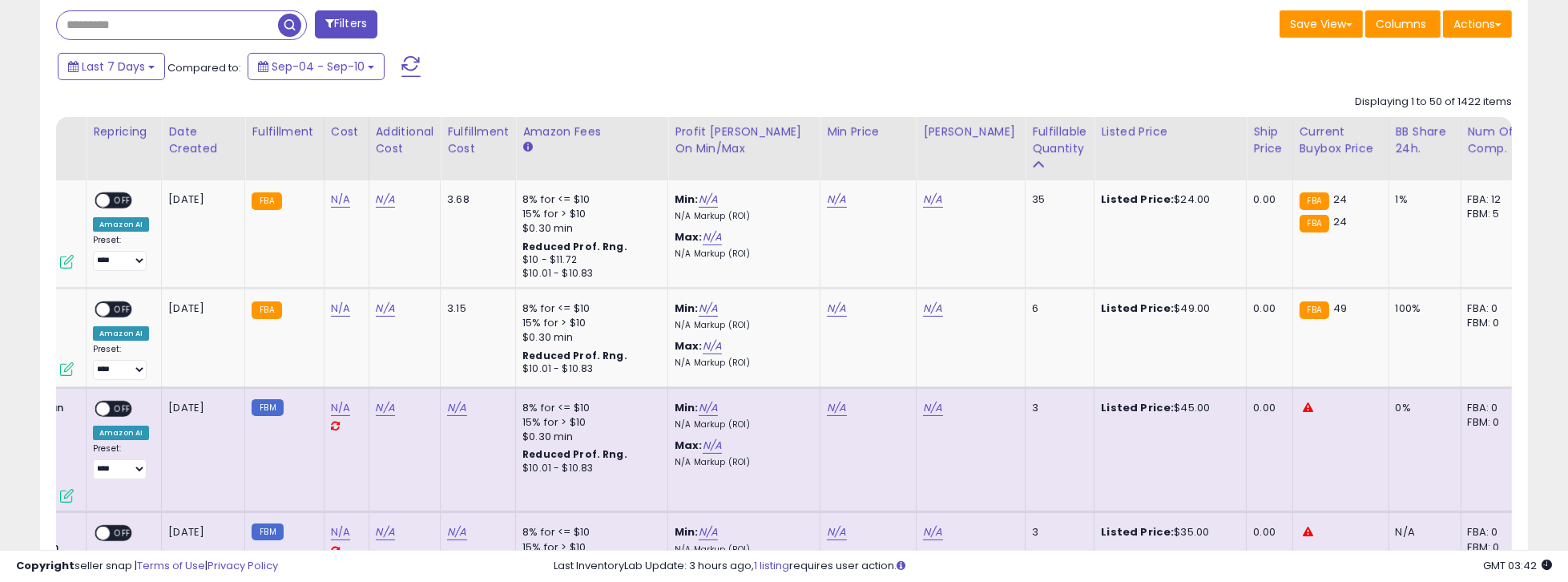
scroll to position [0, 189]
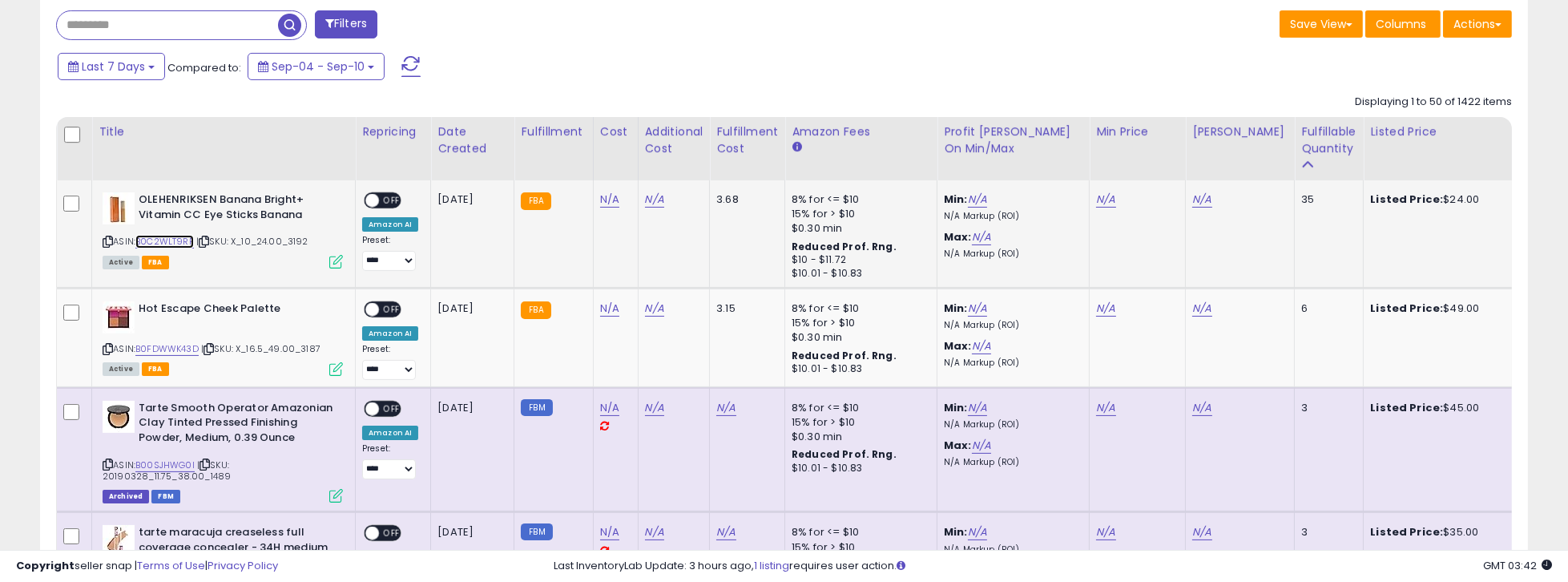
click at [170, 238] on link "B0C2WLT9RP" at bounding box center [165, 241] width 59 height 13
click at [600, 197] on link "N/A" at bounding box center [609, 199] width 19 height 16
type input "**"
click at [664, 165] on button "submit" at bounding box center [650, 160] width 27 height 24
click at [765, 196] on link "N/A" at bounding box center [1105, 199] width 19 height 16
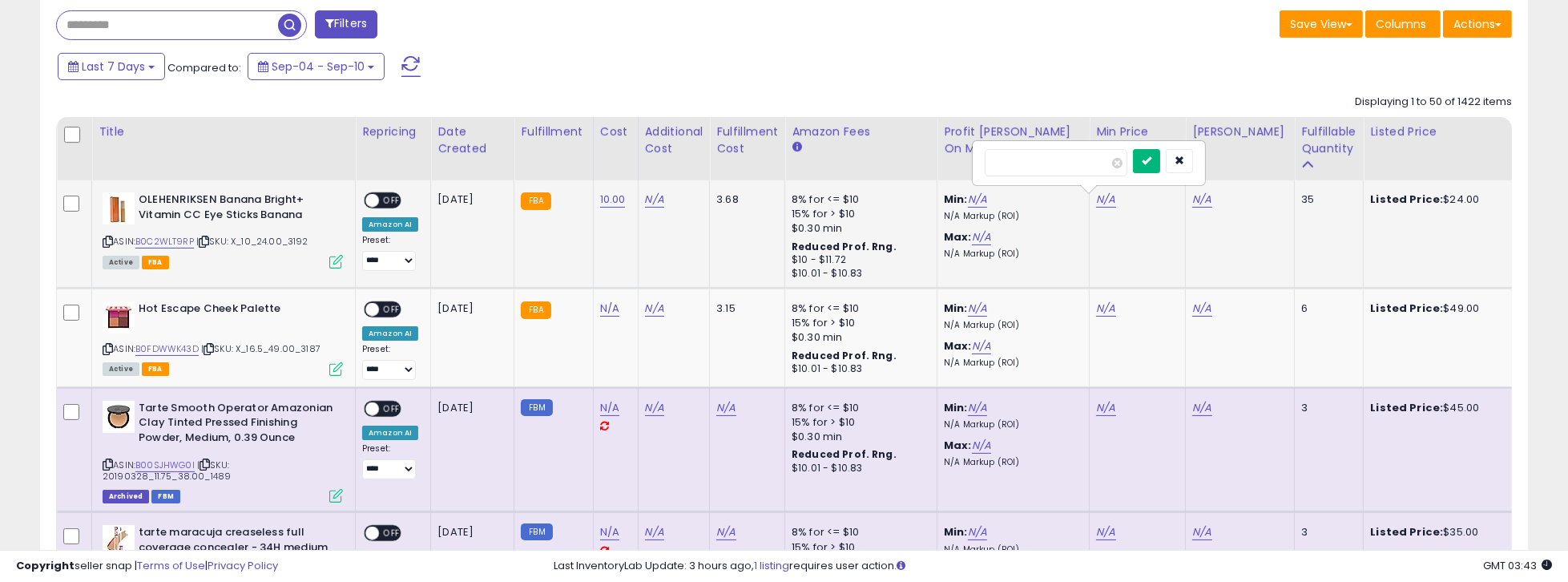
type input "**"
click at [765, 161] on button "submit" at bounding box center [1146, 160] width 27 height 24
click at [765, 200] on link "N/A" at bounding box center [1202, 199] width 19 height 16
type input "**"
click at [765, 161] on icon "submit" at bounding box center [1242, 160] width 9 height 9
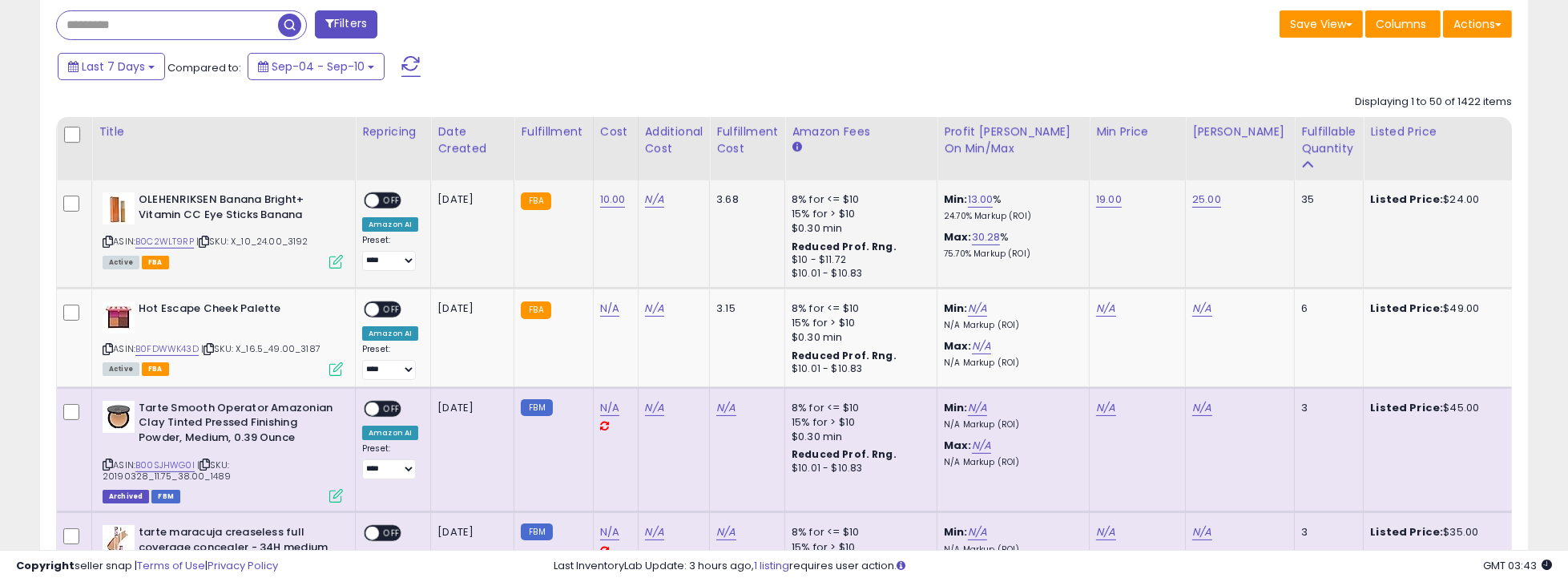
drag, startPoint x: 366, startPoint y: 203, endPoint x: 358, endPoint y: 205, distance: 8.2
click at [366, 202] on span at bounding box center [372, 201] width 13 height 13
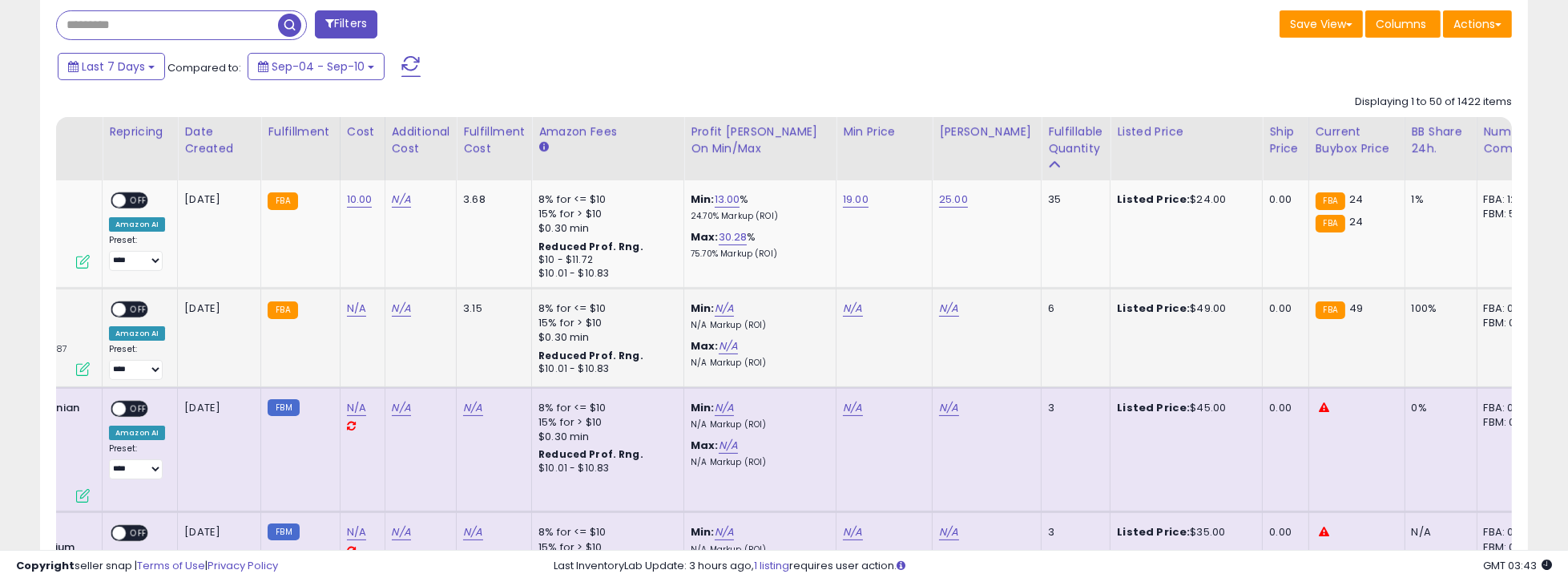
scroll to position [0, 24]
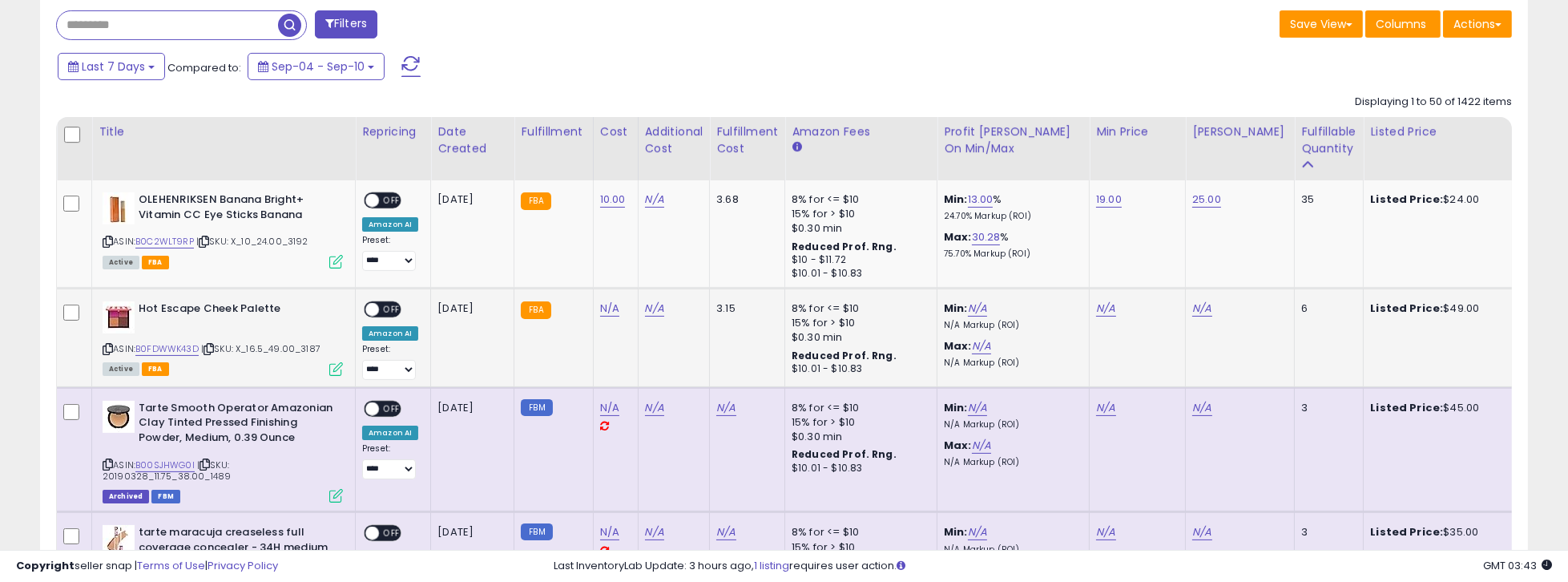
drag, startPoint x: 894, startPoint y: 366, endPoint x: 522, endPoint y: 349, distance: 372.4
click at [159, 345] on link "B0FDWWK43D" at bounding box center [167, 348] width 63 height 13
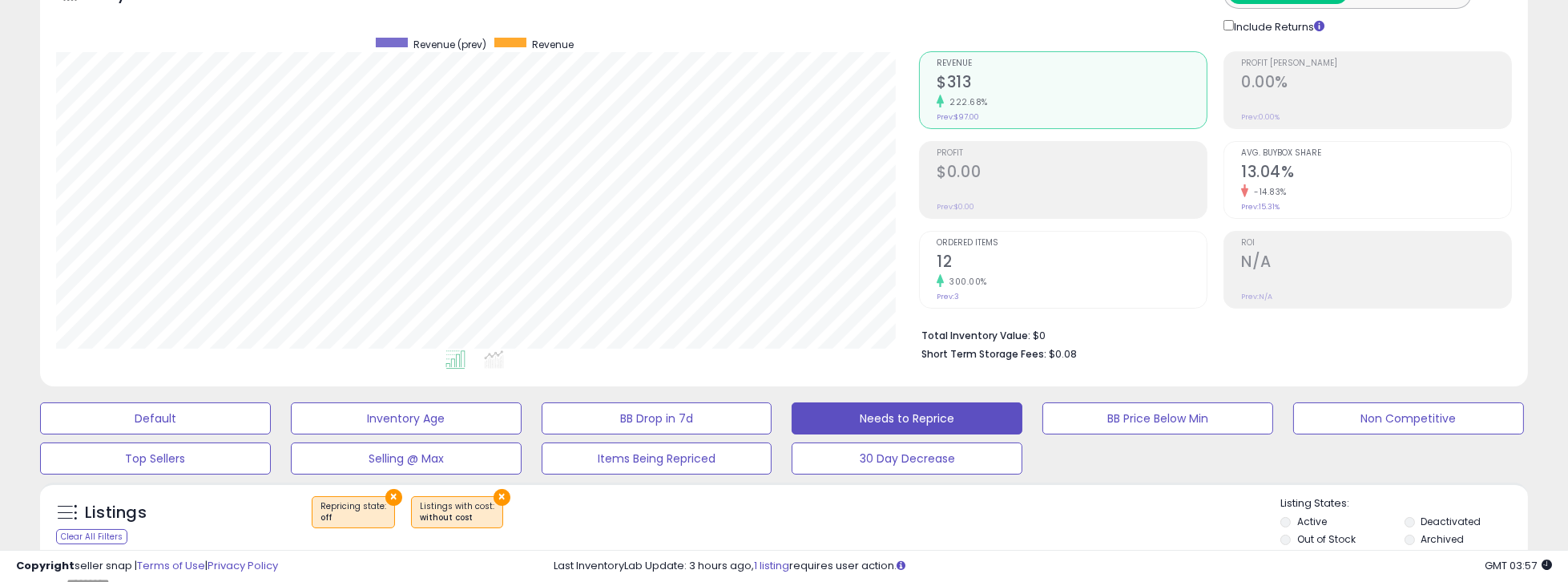
scroll to position [0, 0]
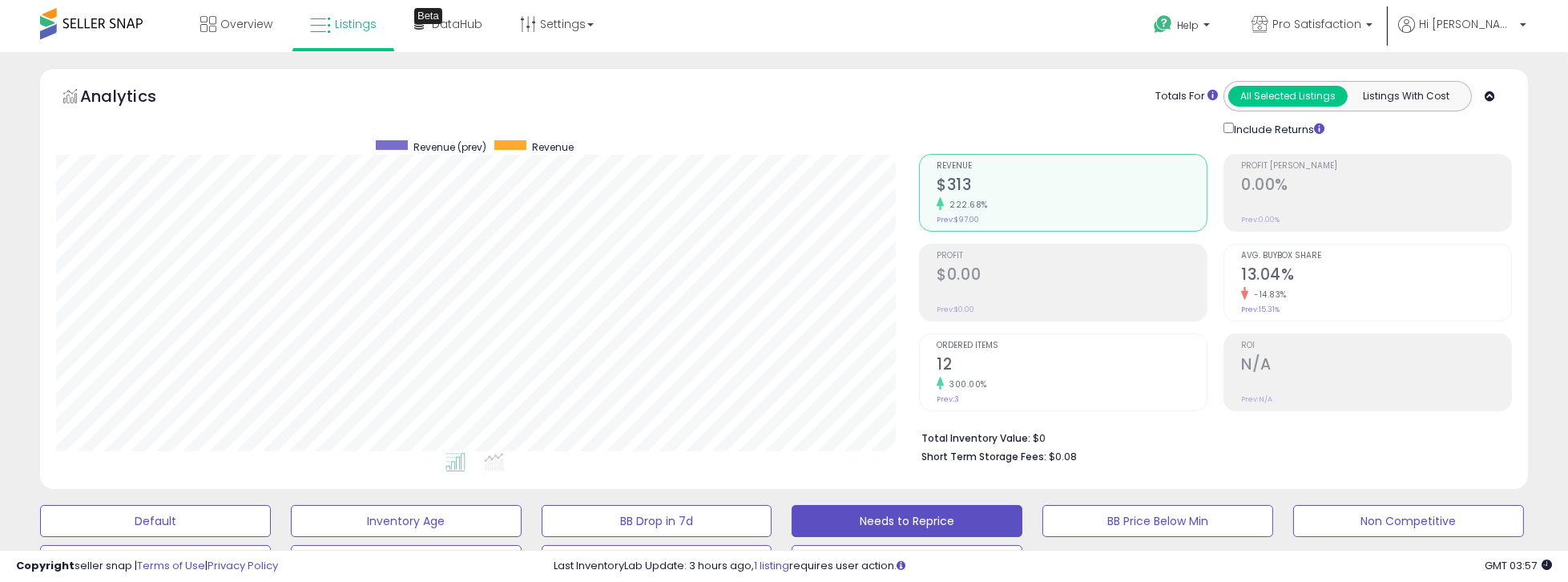
drag, startPoint x: 8, startPoint y: 238, endPoint x: 35, endPoint y: -56, distance: 295.2
